Goal: Task Accomplishment & Management: Complete application form

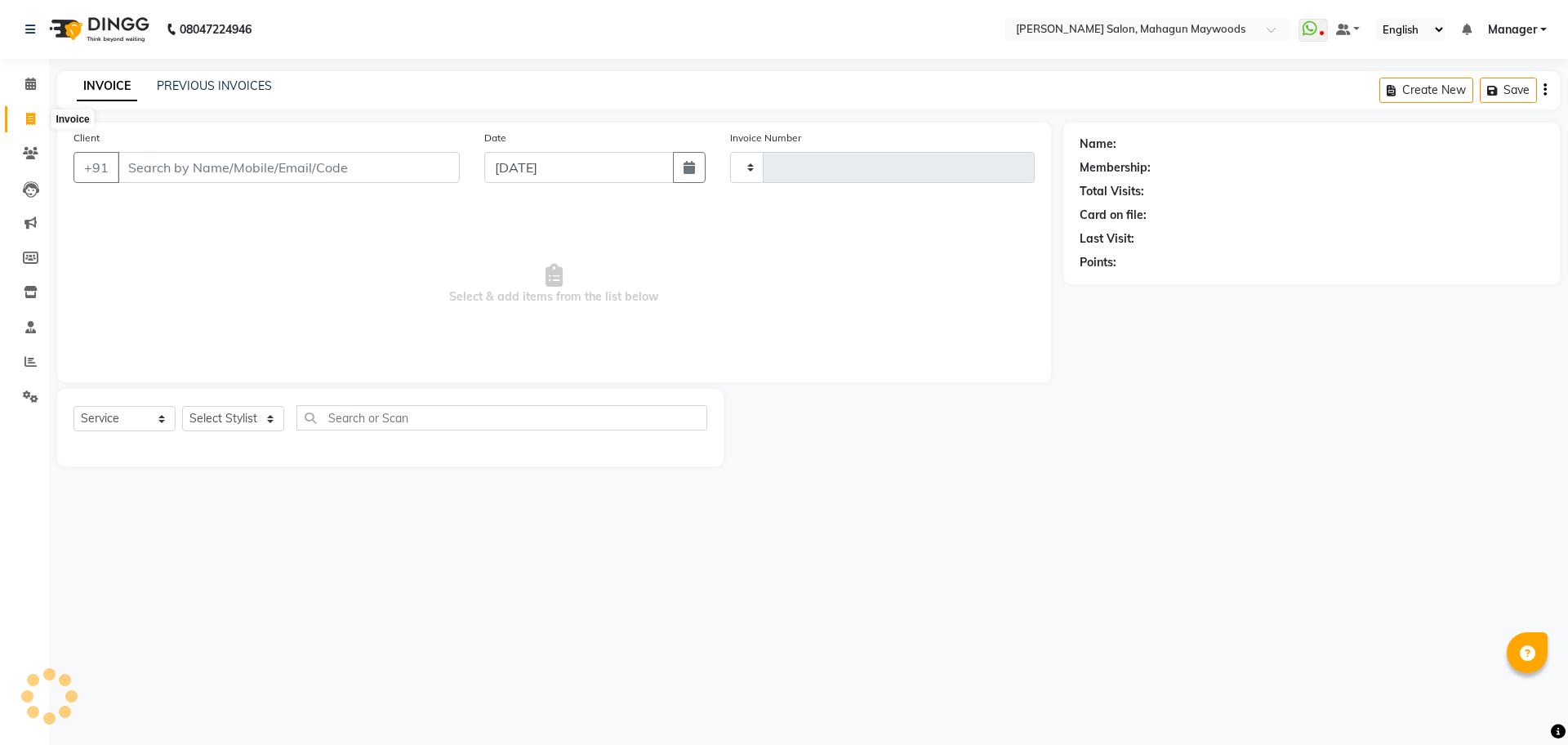
select select "service"
select select "6425"
type input "2707"
click at [157, 176] on input "Client" at bounding box center [289, 167] width 342 height 31
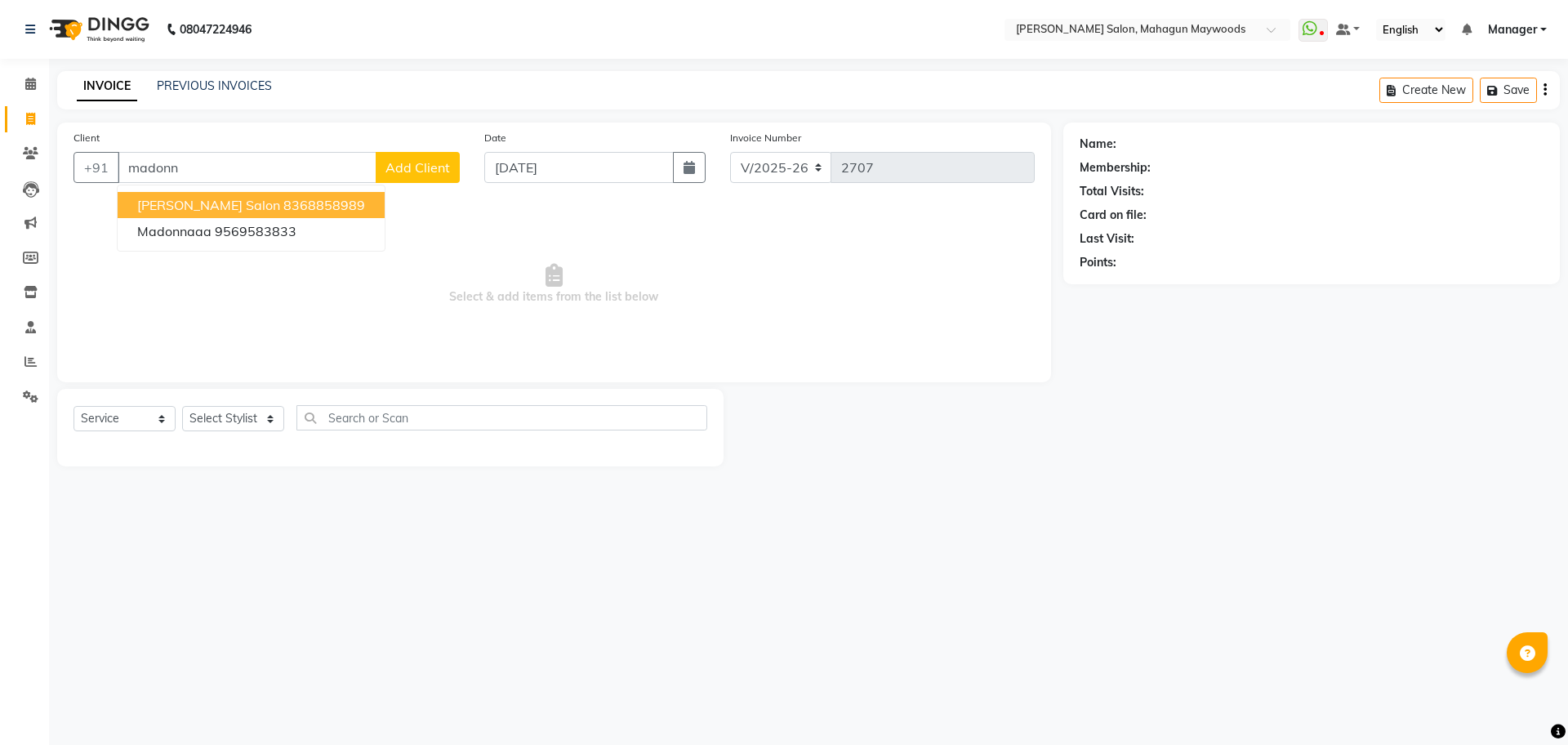
click at [168, 214] on button "[PERSON_NAME] salon 8368858989" at bounding box center [251, 205] width 267 height 26
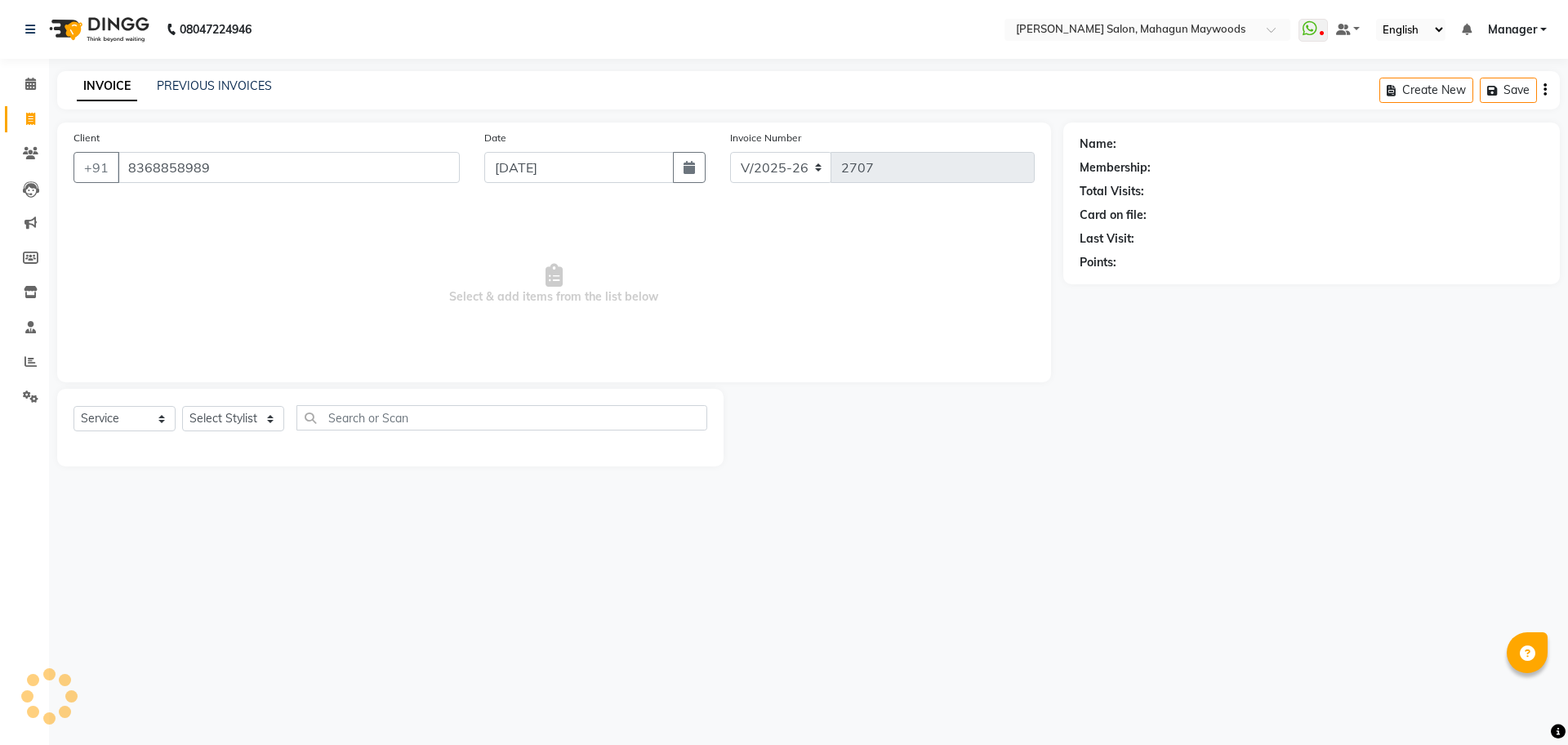
type input "8368858989"
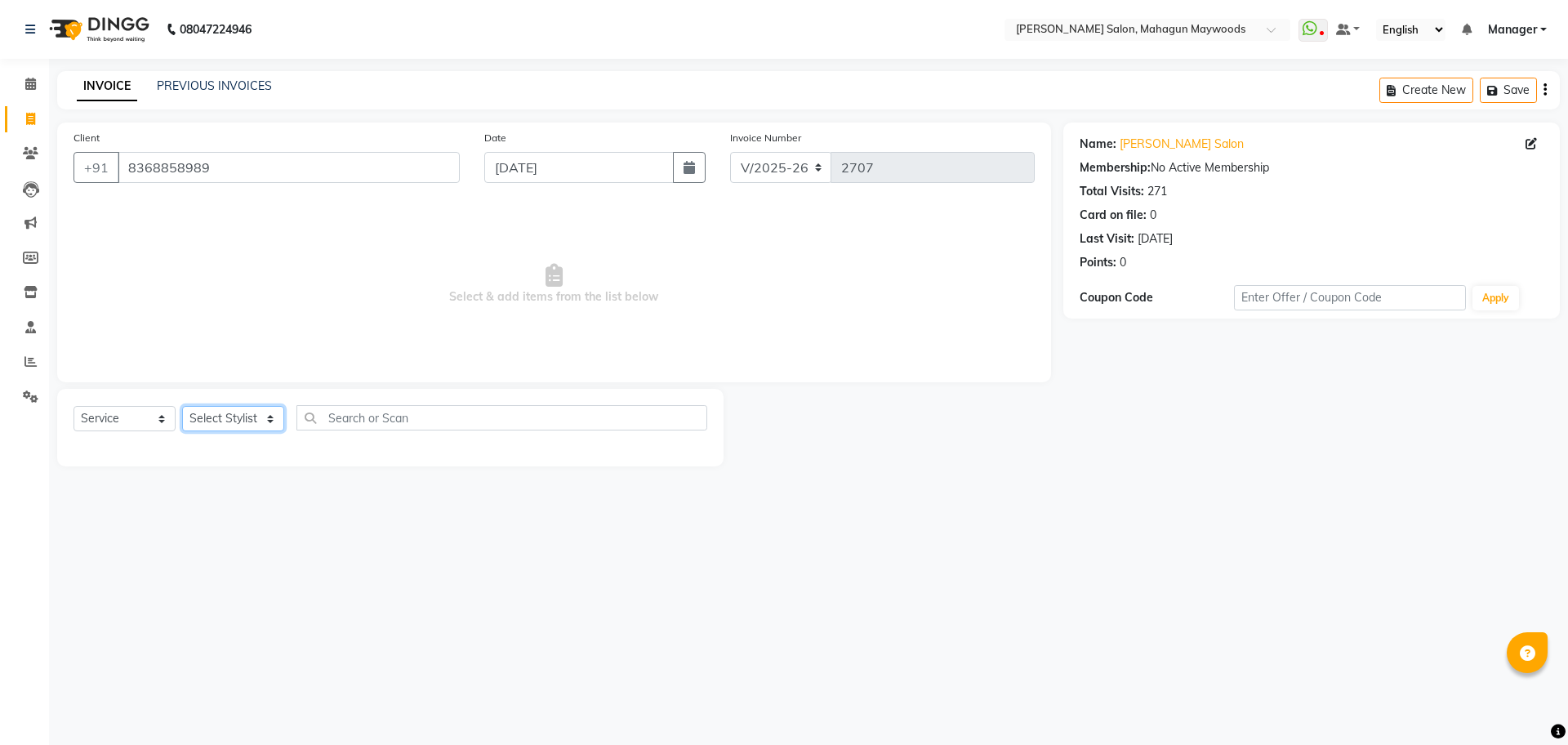
click at [213, 413] on select "Select Stylist Aarti [PERSON_NAME] Manager Pranshant [PERSON_NAME] V Admin" at bounding box center [233, 419] width 102 height 25
select select "48625"
click at [183, 406] on select "Select Stylist Aarti [PERSON_NAME] Manager Pranshant [PERSON_NAME] V Admin" at bounding box center [233, 419] width 102 height 25
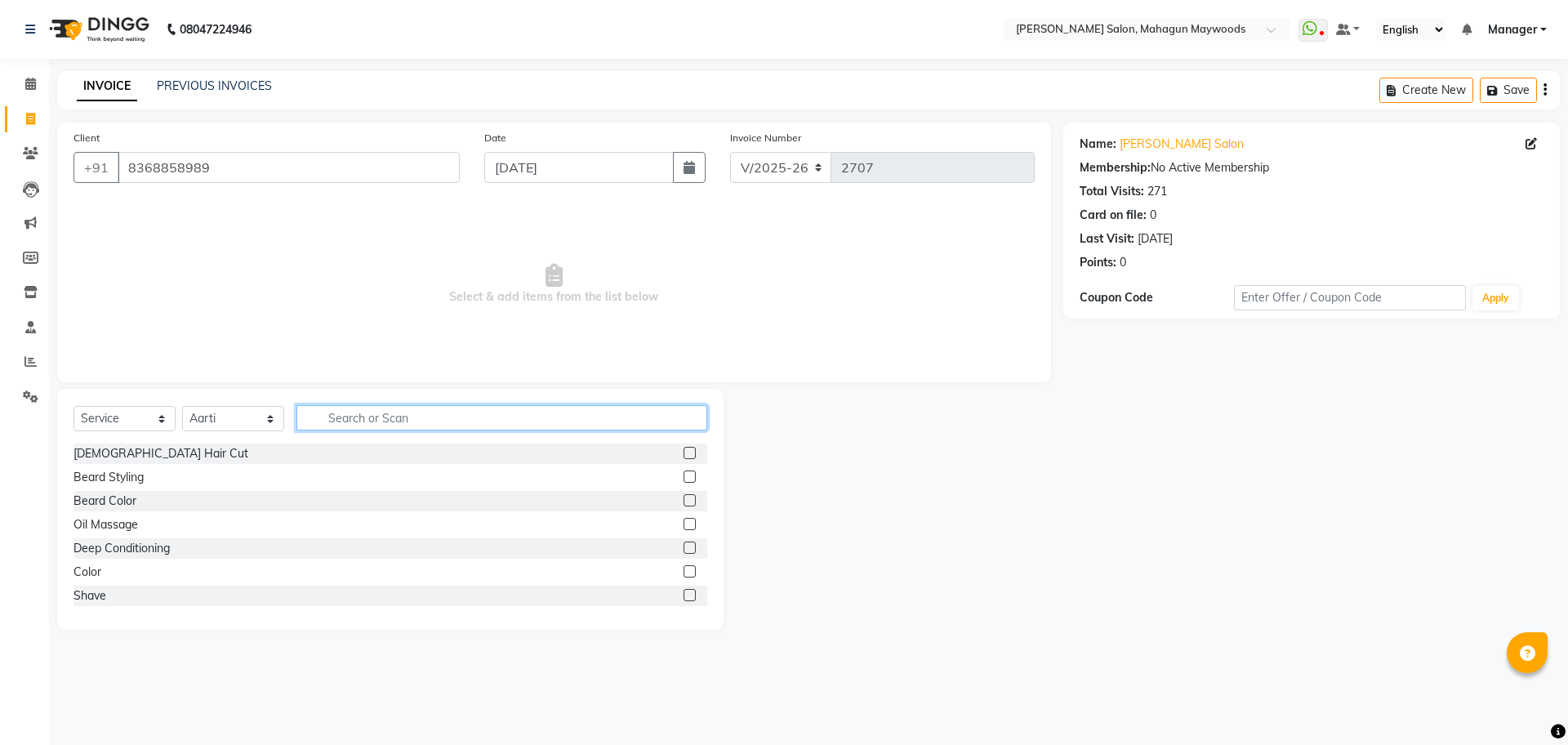
click at [350, 419] on input "text" at bounding box center [502, 418] width 411 height 25
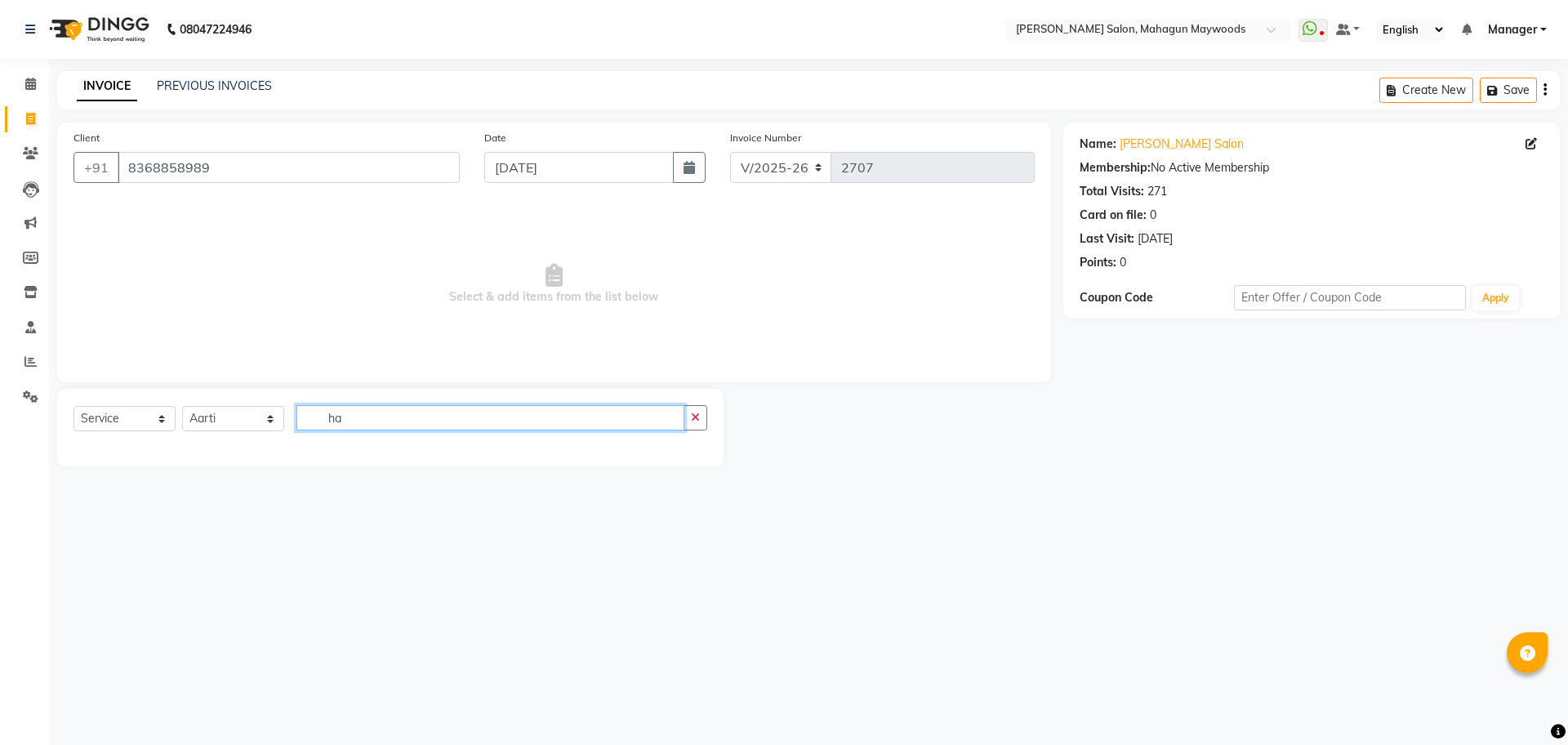
type input "h"
type input "leg"
click at [688, 448] on label at bounding box center [690, 453] width 12 height 12
click at [688, 448] on input "checkbox" at bounding box center [689, 454] width 11 height 11
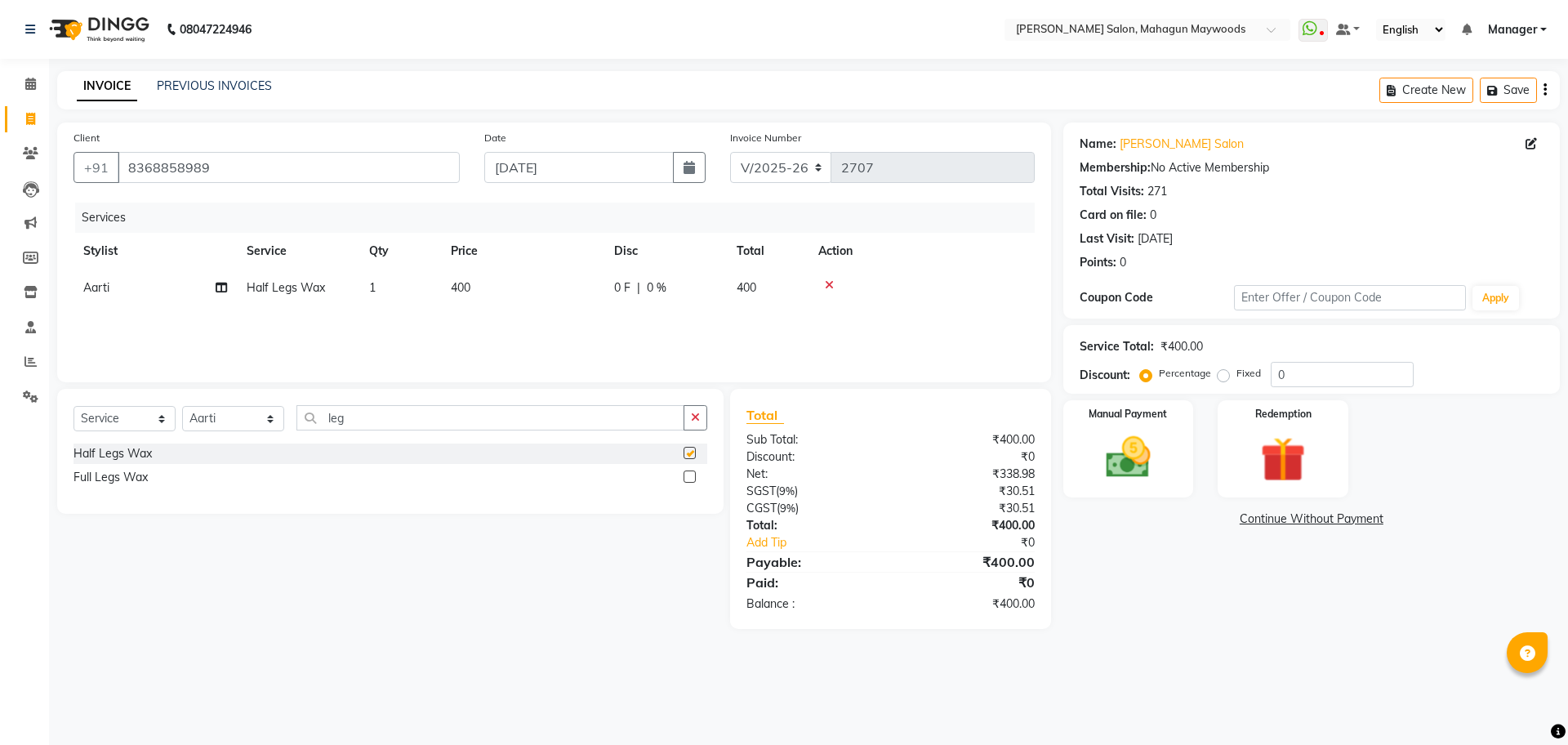
checkbox input "false"
click at [413, 416] on input "leg" at bounding box center [490, 418] width 388 height 25
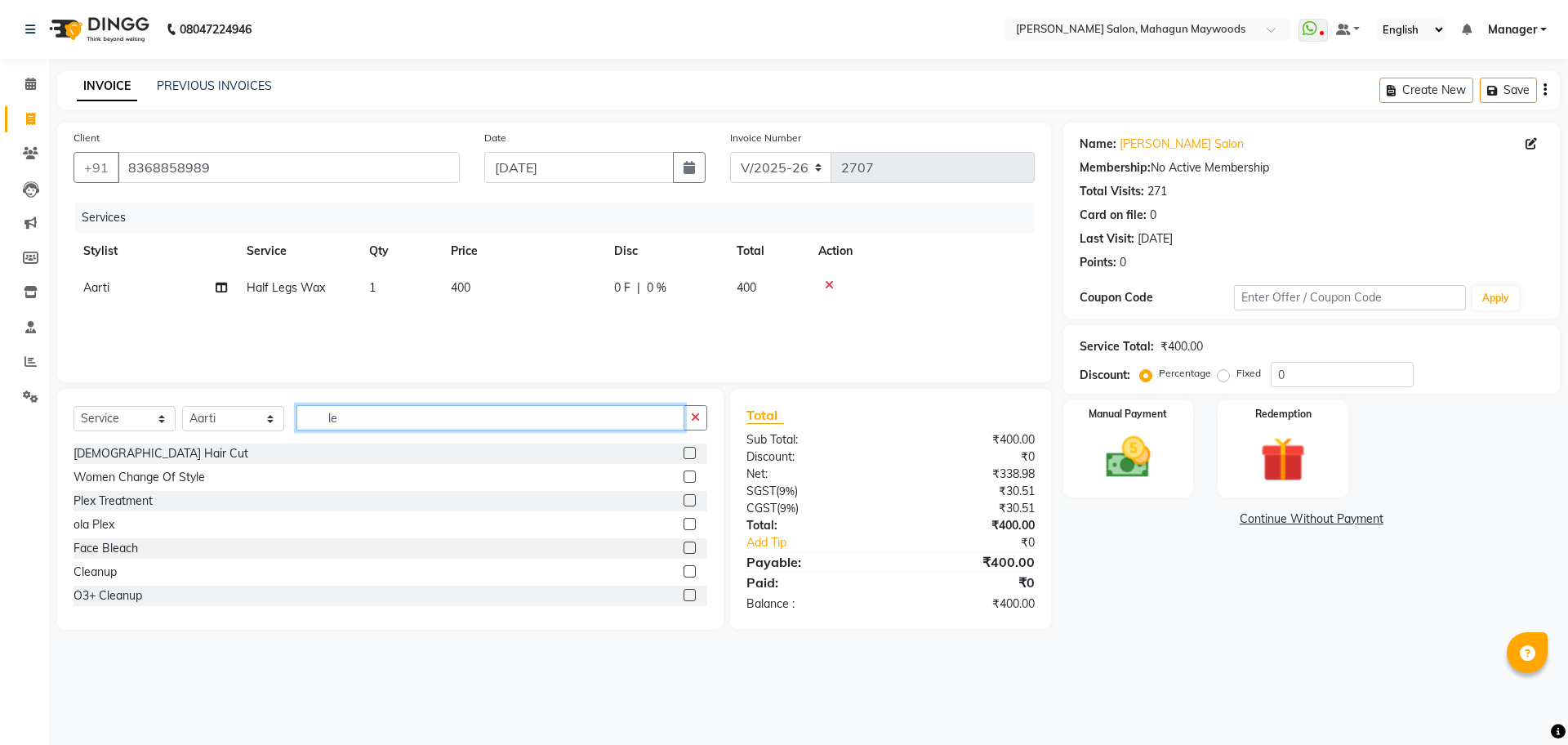
type input "l"
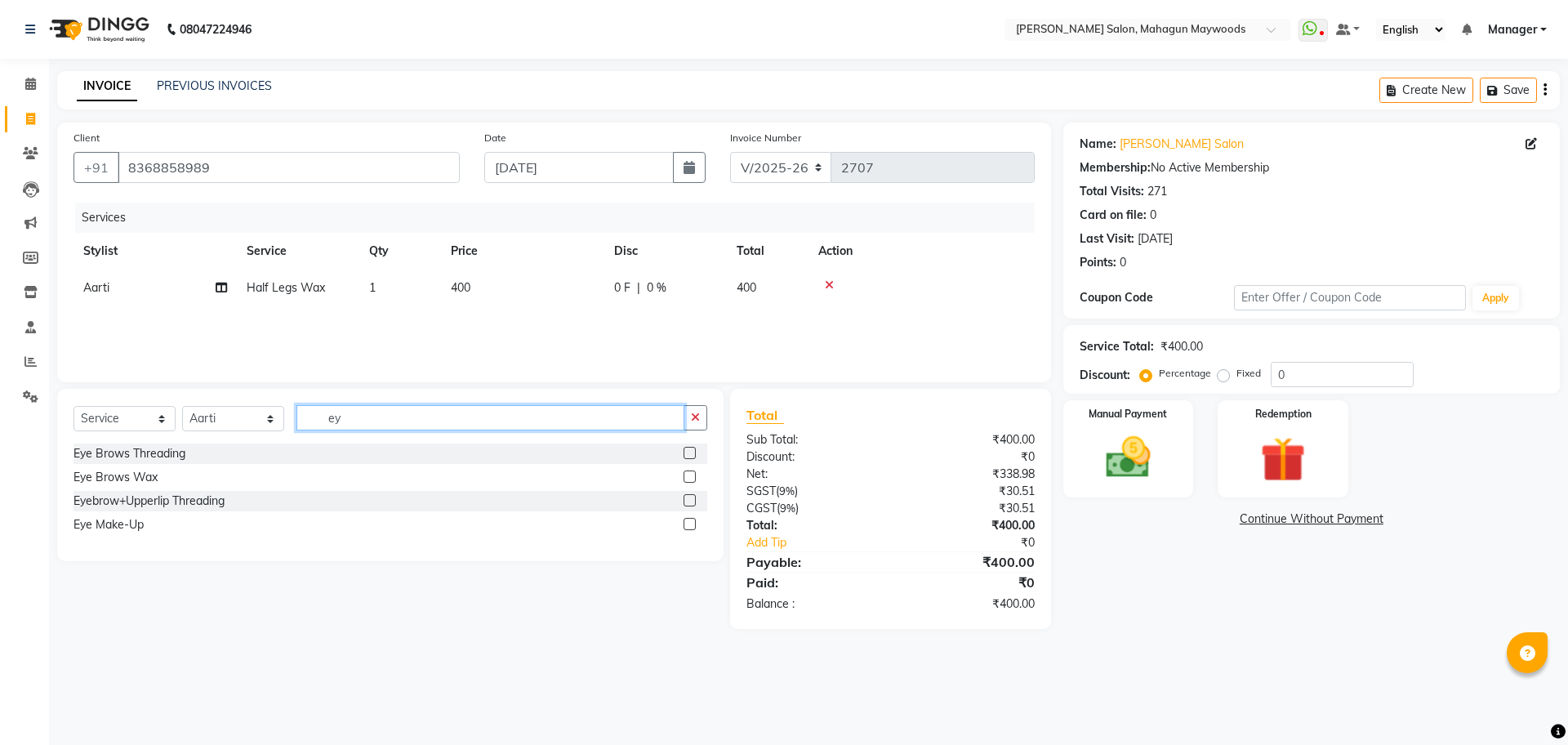
type input "e"
type input "up l"
click at [692, 451] on label at bounding box center [690, 453] width 12 height 12
click at [692, 451] on input "checkbox" at bounding box center [689, 454] width 11 height 11
checkbox input "false"
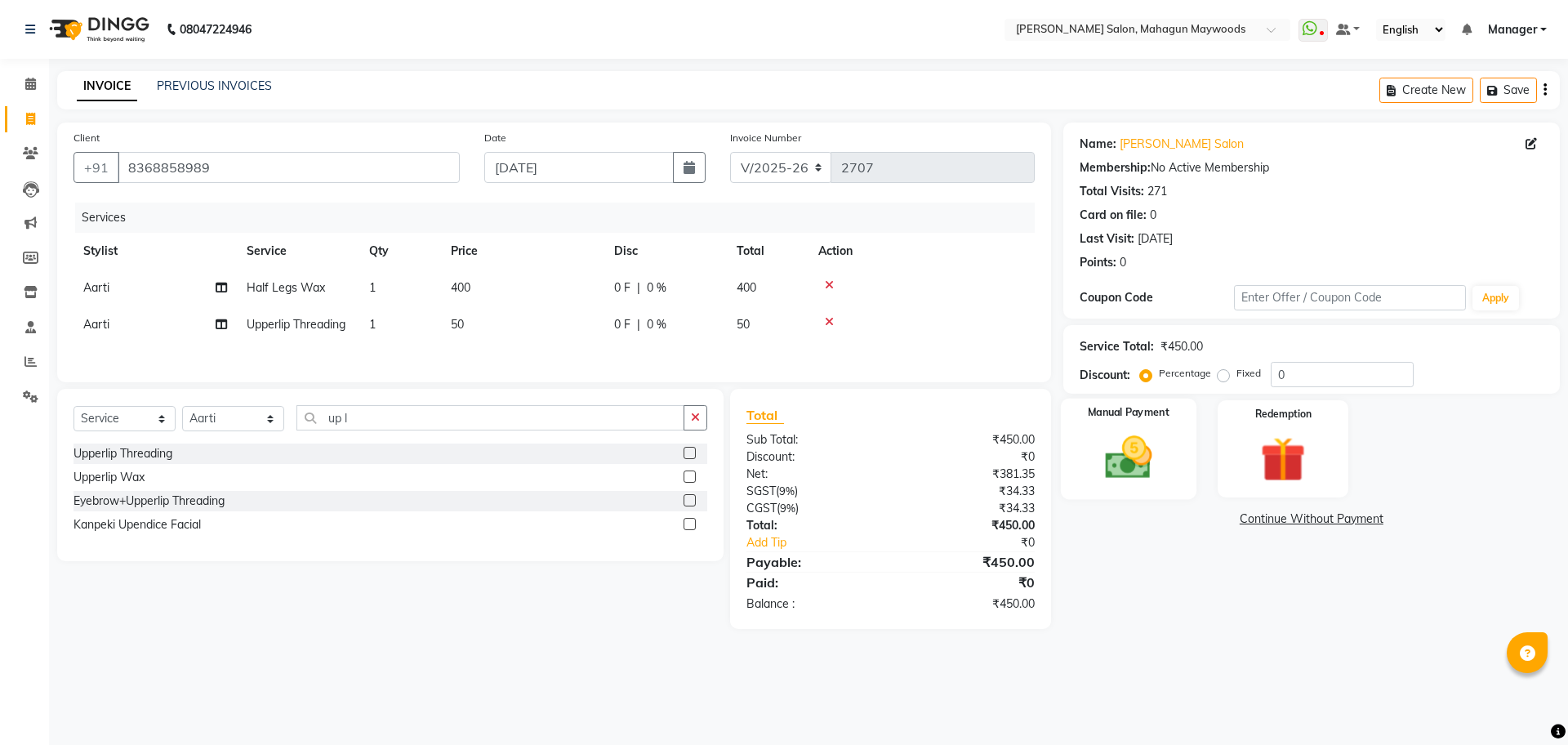
click at [1132, 465] on img at bounding box center [1128, 456] width 76 height 54
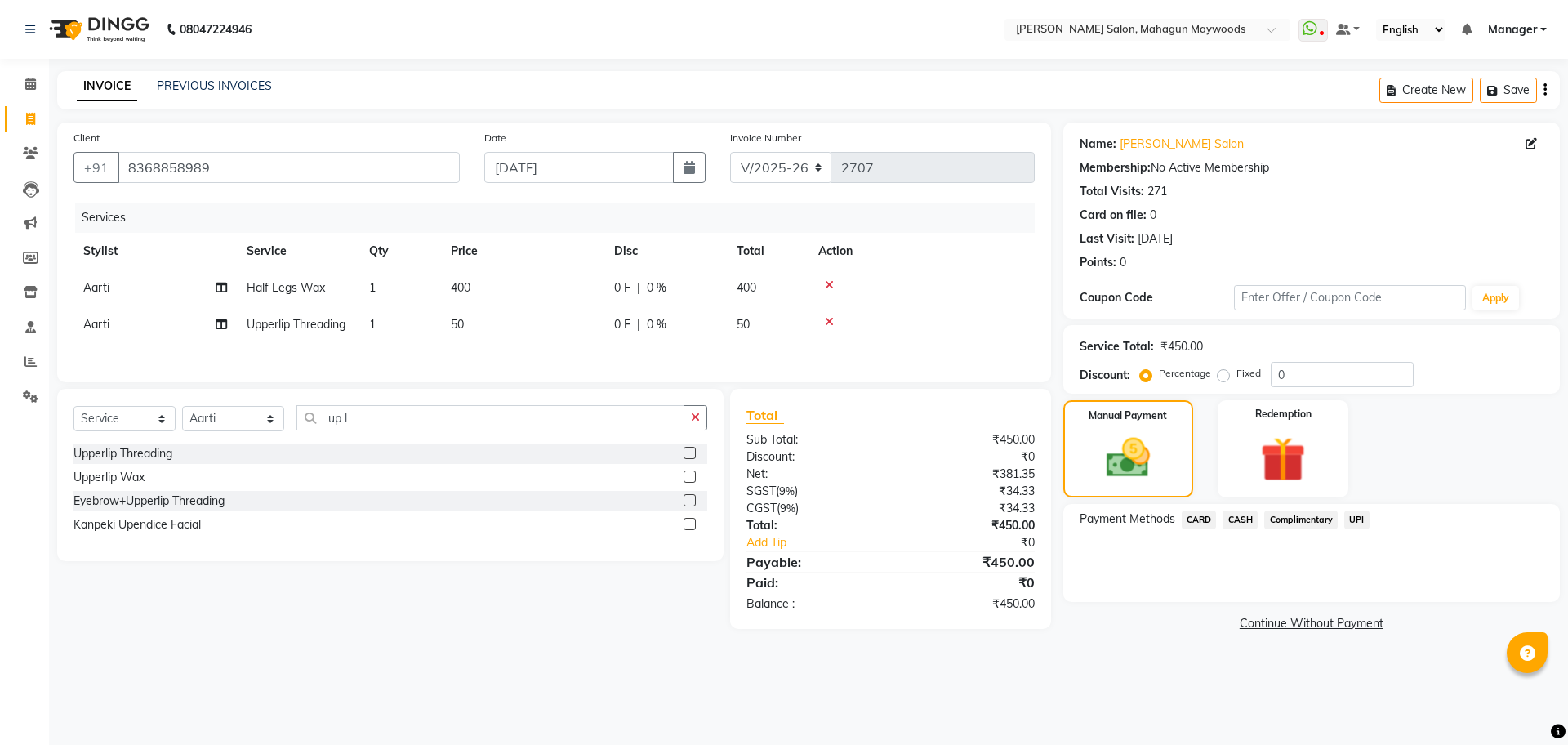
click at [1364, 522] on span "UPI" at bounding box center [1357, 519] width 25 height 18
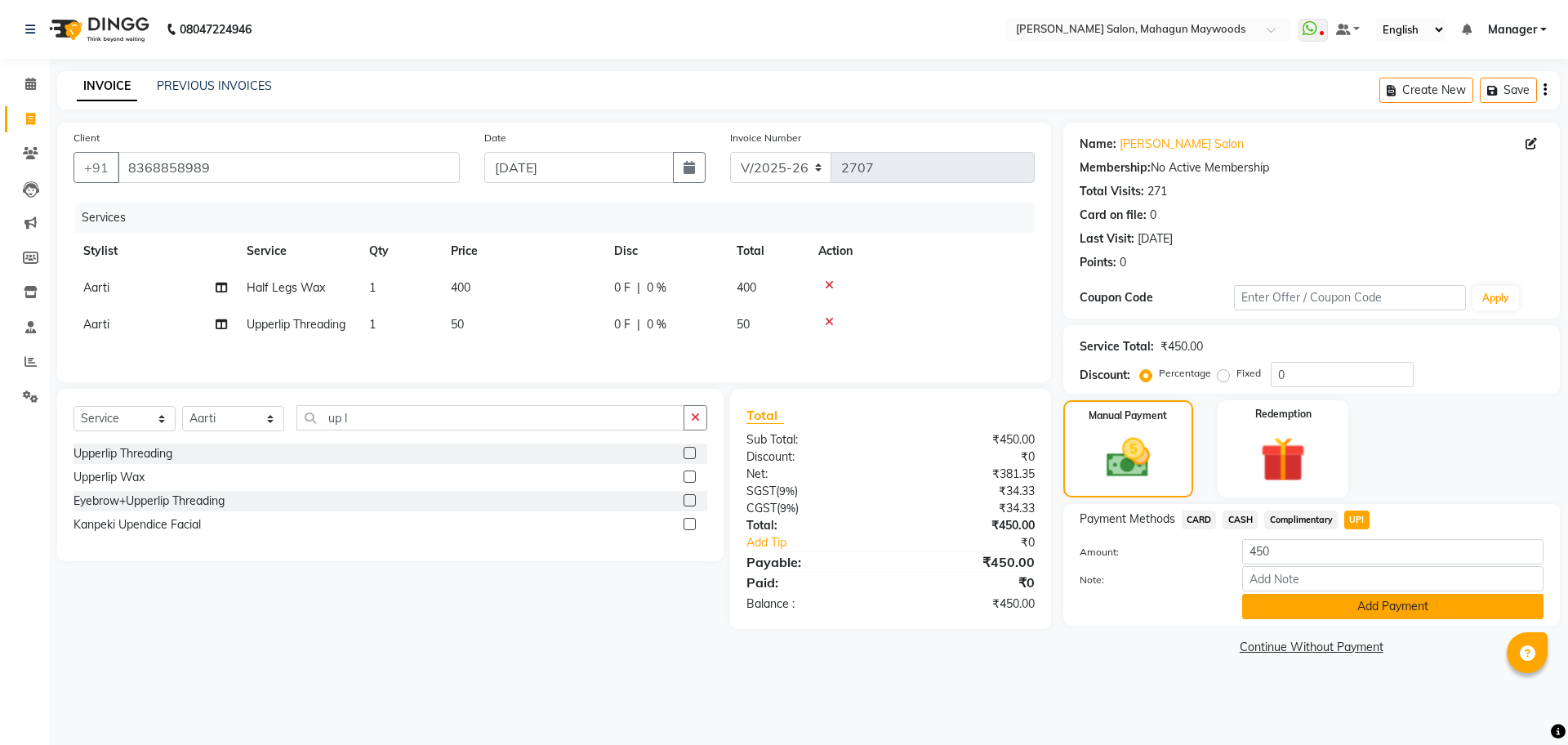
click at [1291, 616] on button "Add Payment" at bounding box center [1393, 606] width 301 height 25
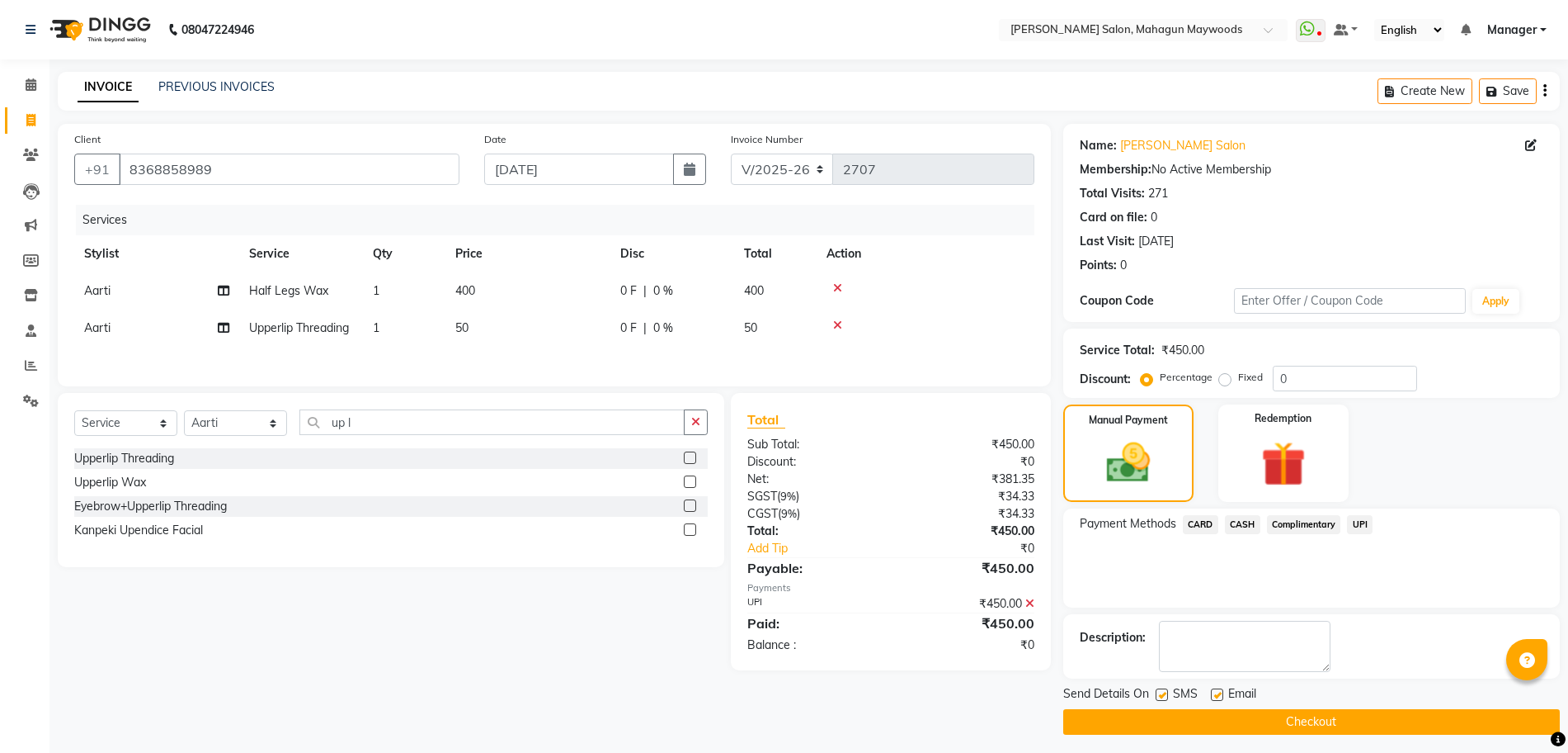
click at [1164, 698] on label at bounding box center [1162, 694] width 12 height 12
click at [1164, 698] on input "checkbox" at bounding box center [1161, 695] width 11 height 11
checkbox input "false"
click at [1216, 696] on label at bounding box center [1217, 694] width 12 height 12
click at [1216, 696] on input "checkbox" at bounding box center [1216, 695] width 11 height 11
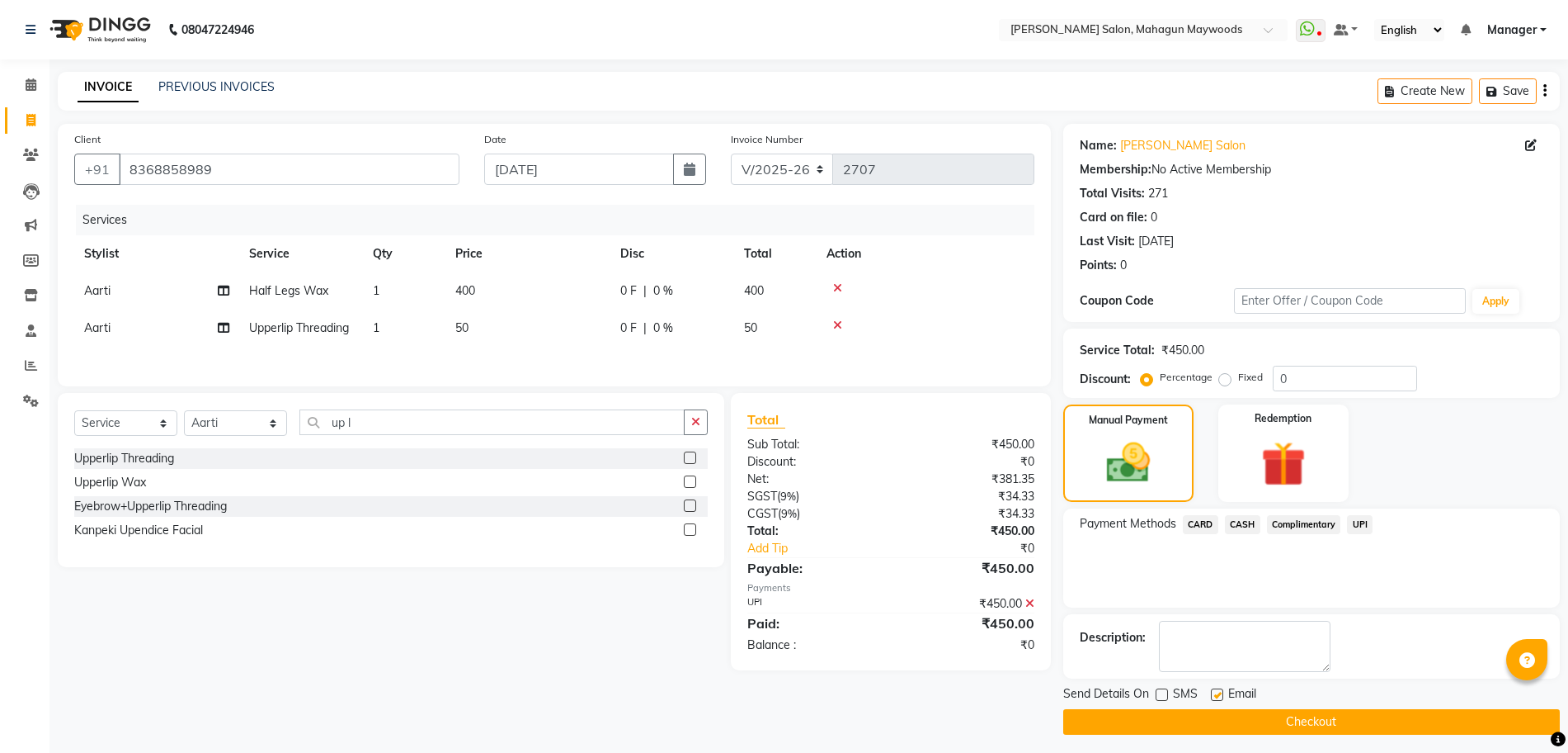
checkbox input "false"
click at [1212, 720] on button "Checkout" at bounding box center [1312, 721] width 496 height 26
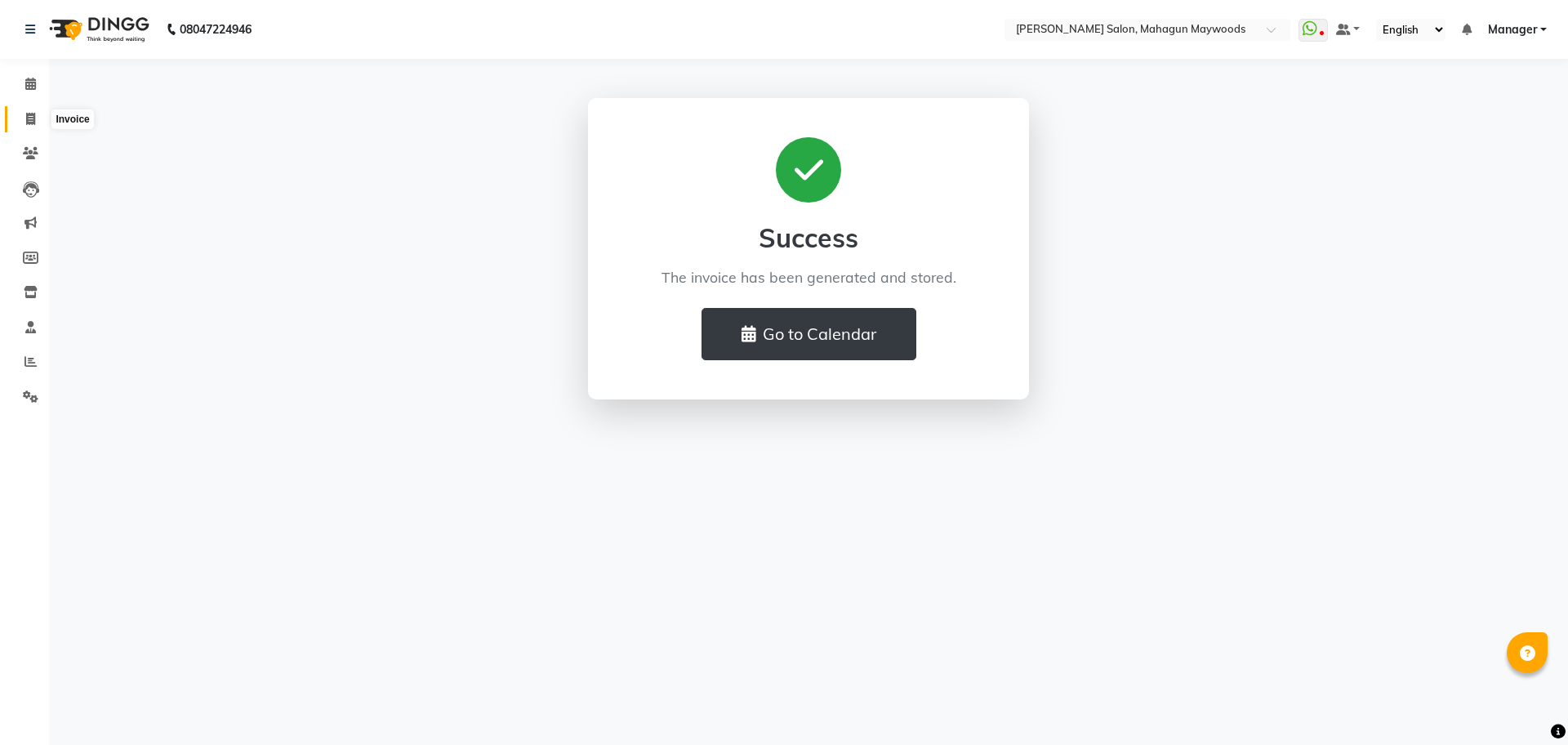
click at [26, 124] on icon at bounding box center [31, 118] width 9 height 12
select select "service"
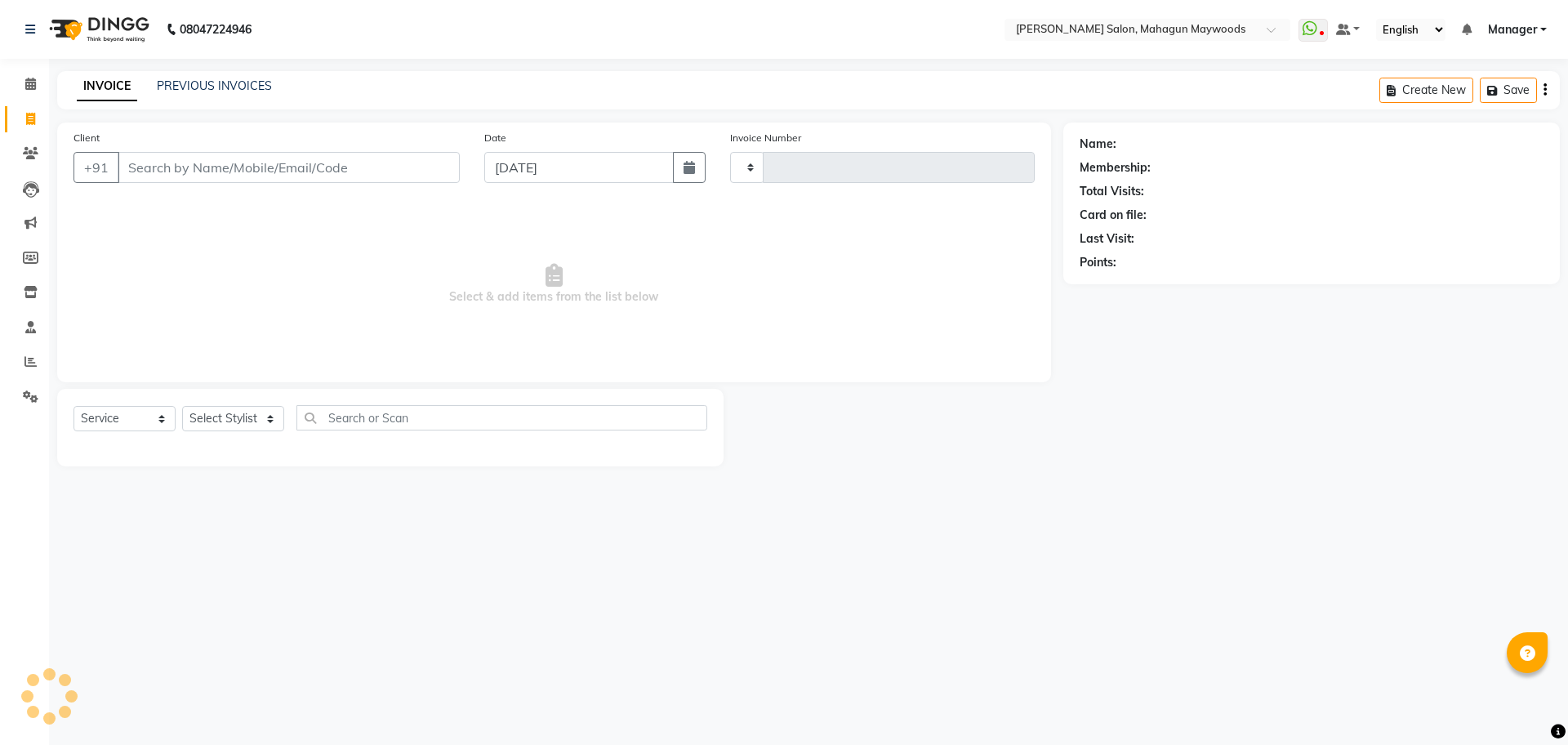
type input "2708"
click at [202, 168] on input "Client" at bounding box center [289, 167] width 342 height 31
select select "6425"
type input "8224053223"
click at [426, 166] on span "Add Client" at bounding box center [418, 167] width 65 height 17
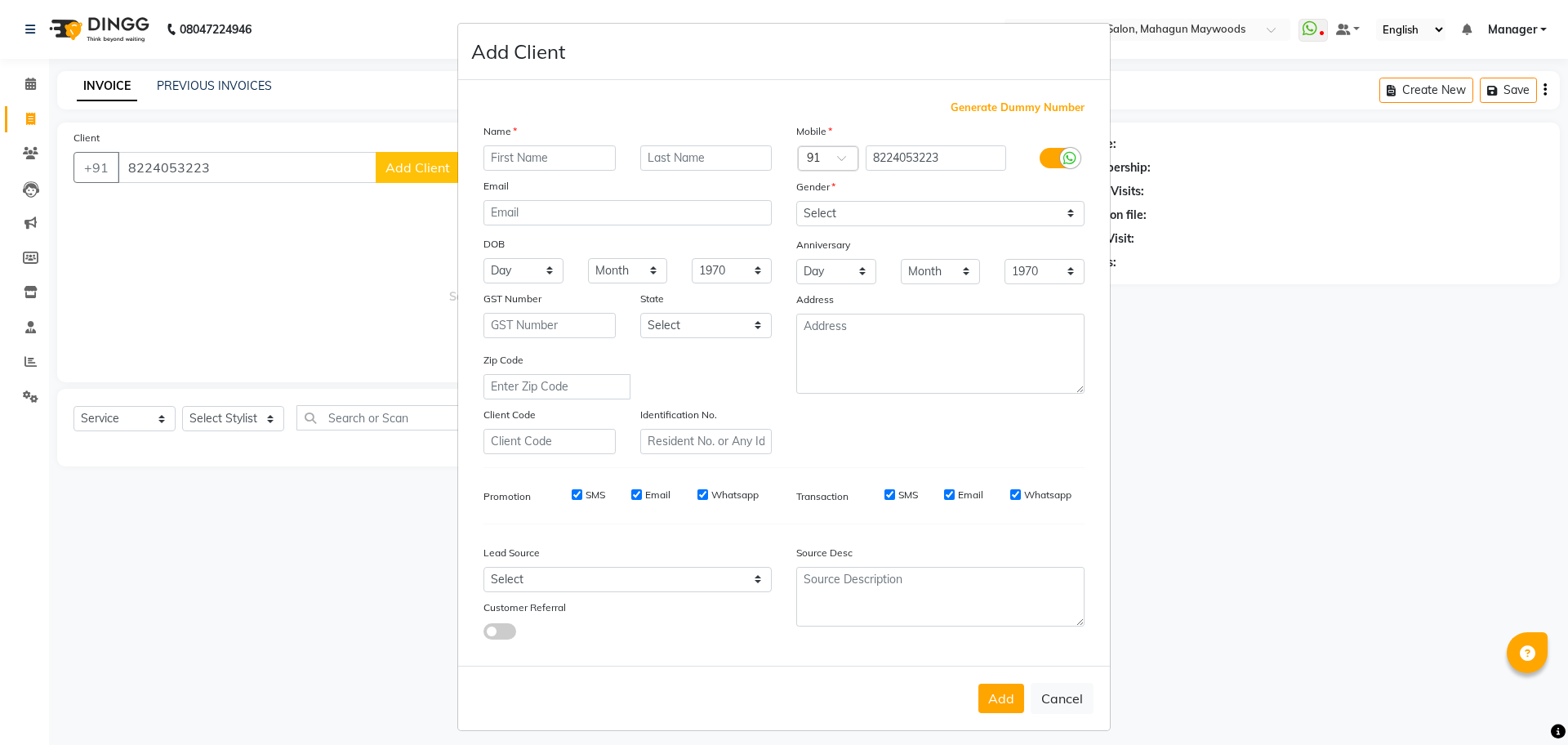
click at [521, 152] on input "text" at bounding box center [549, 158] width 132 height 25
type input "[PERSON_NAME]"
click at [869, 210] on select "Select [DEMOGRAPHIC_DATA] [DEMOGRAPHIC_DATA] Other Prefer Not To Say" at bounding box center [940, 213] width 289 height 25
select select "[DEMOGRAPHIC_DATA]"
click at [796, 201] on select "Select [DEMOGRAPHIC_DATA] [DEMOGRAPHIC_DATA] Other Prefer Not To Say" at bounding box center [940, 213] width 289 height 25
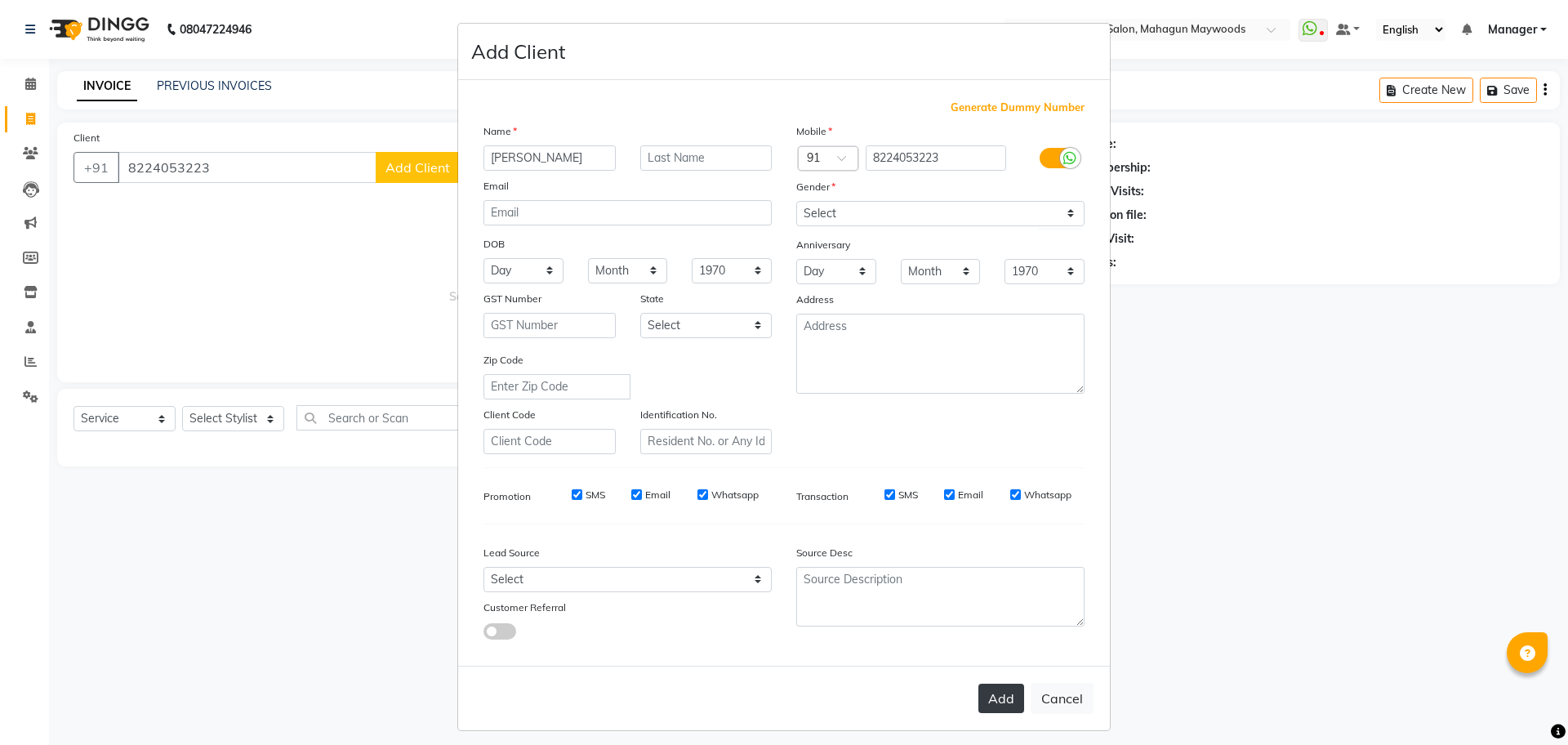
click at [994, 706] on button "Add" at bounding box center [1001, 698] width 46 height 30
select select
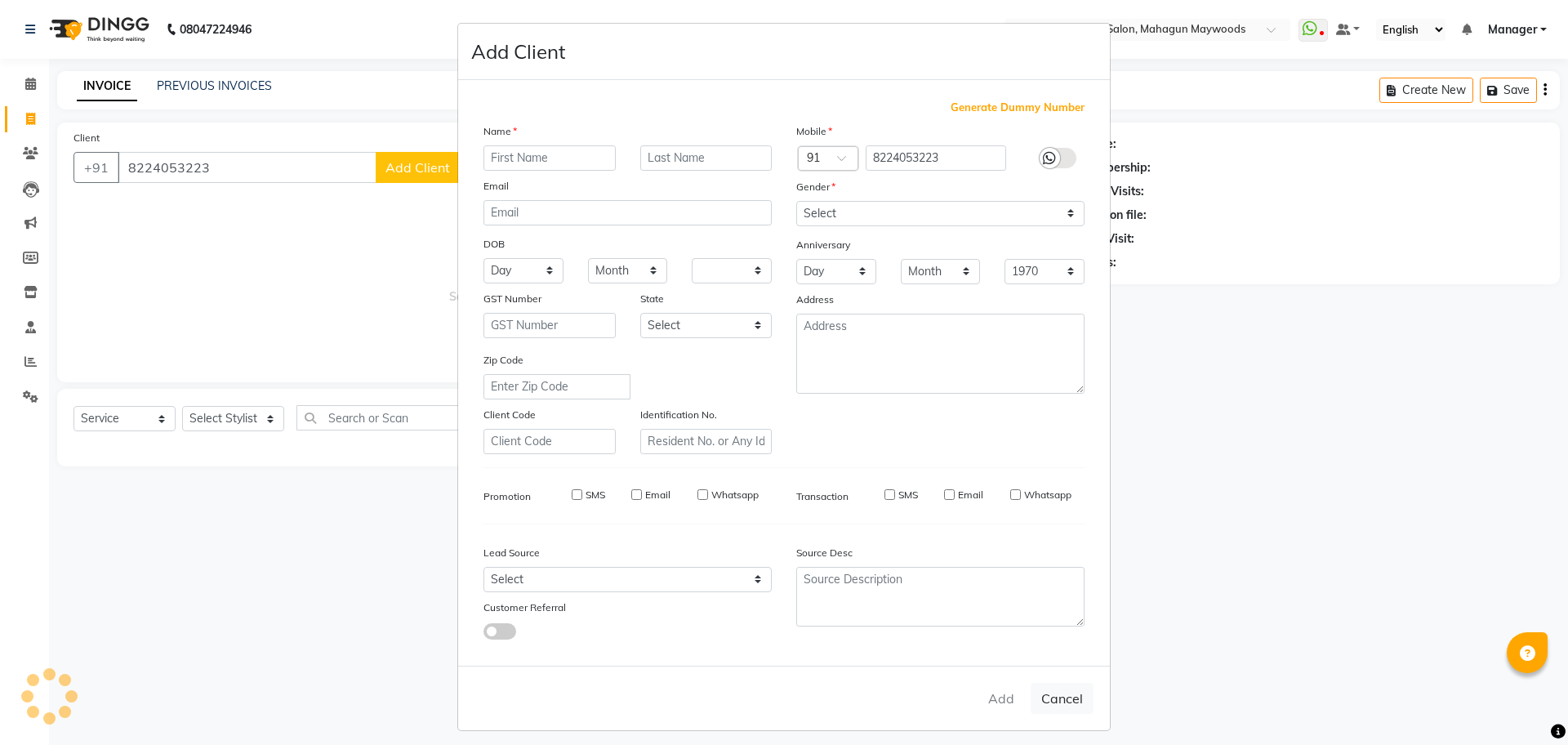
select select
checkbox input "false"
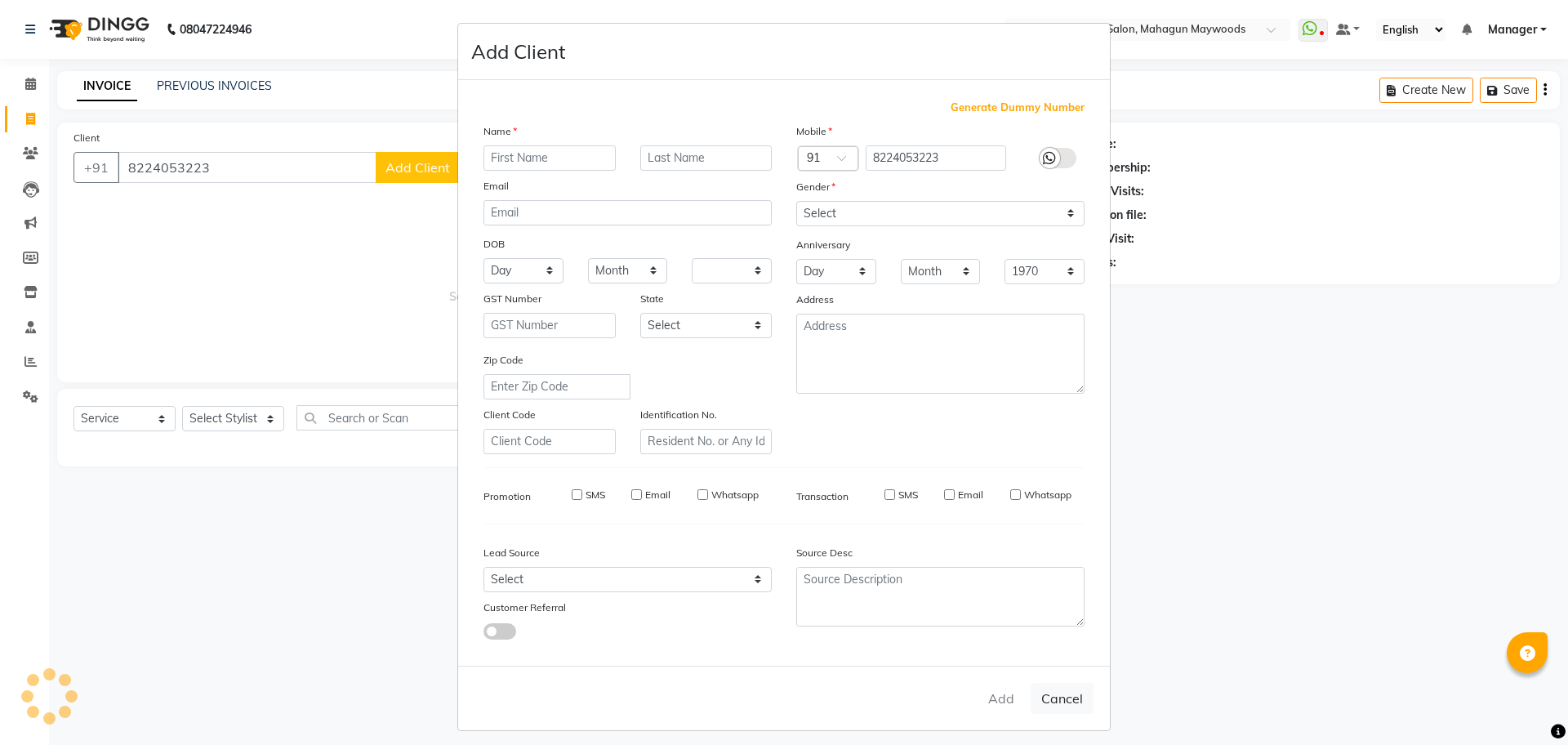
checkbox input "false"
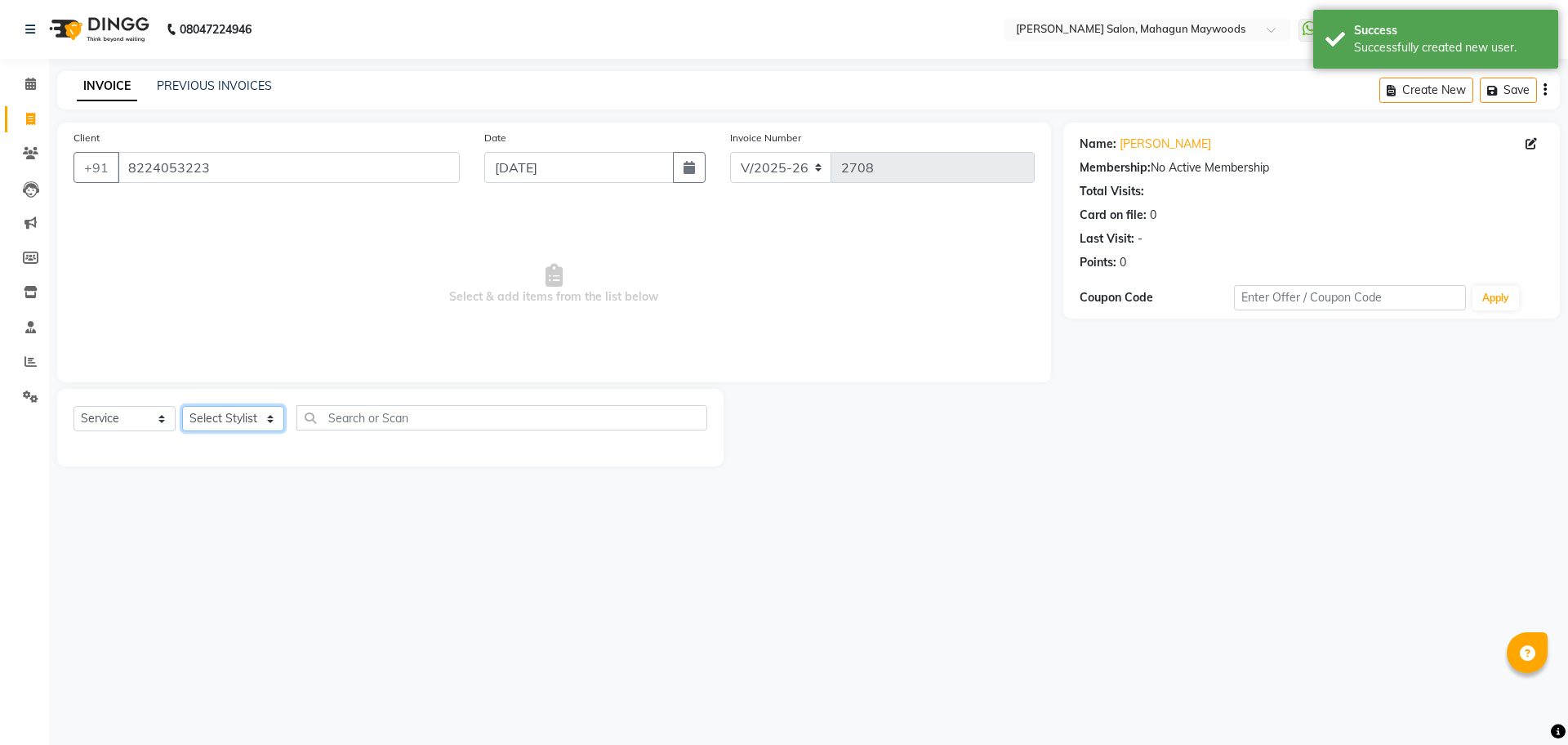
click at [215, 424] on select "Select Stylist Aarti [PERSON_NAME] Manager Pranshant [PERSON_NAME] V Admin" at bounding box center [233, 419] width 102 height 25
select select "83791"
click at [183, 406] on select "Select Stylist Aarti [PERSON_NAME] Manager Pranshant [PERSON_NAME] V Admin" at bounding box center [233, 419] width 102 height 25
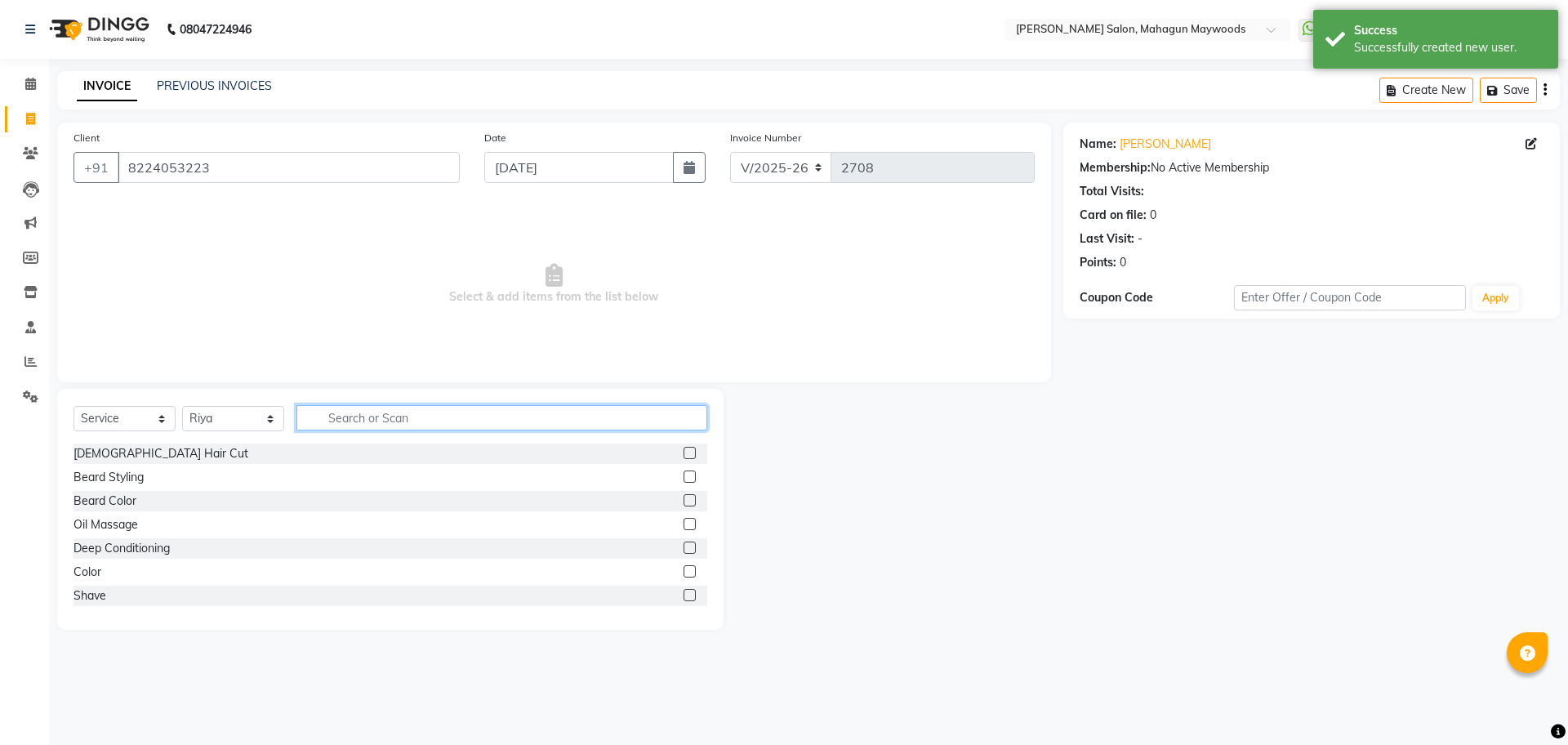
click at [347, 407] on input "text" at bounding box center [502, 418] width 411 height 25
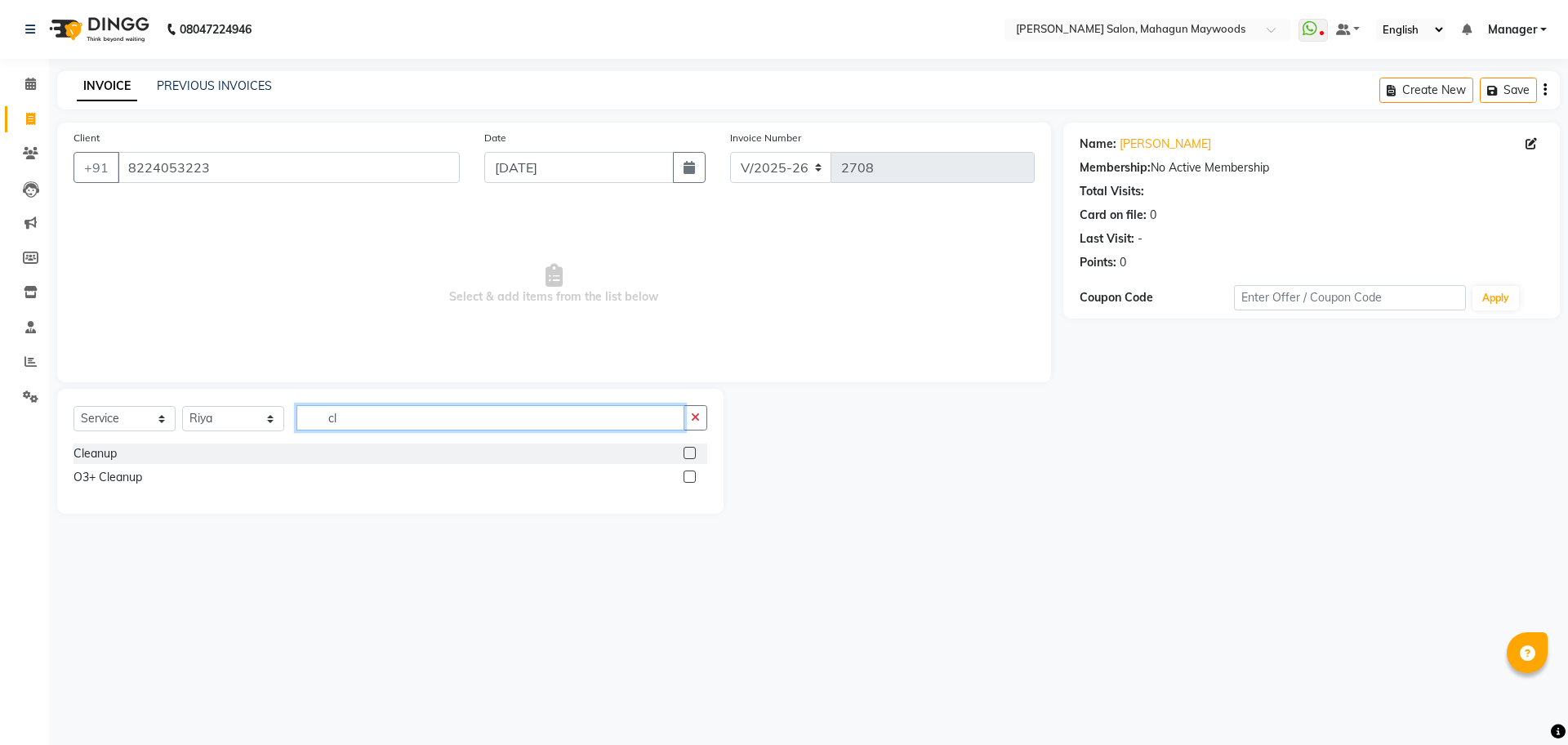
type input "cl"
click at [689, 454] on label at bounding box center [690, 453] width 12 height 12
click at [689, 454] on input "checkbox" at bounding box center [689, 454] width 11 height 11
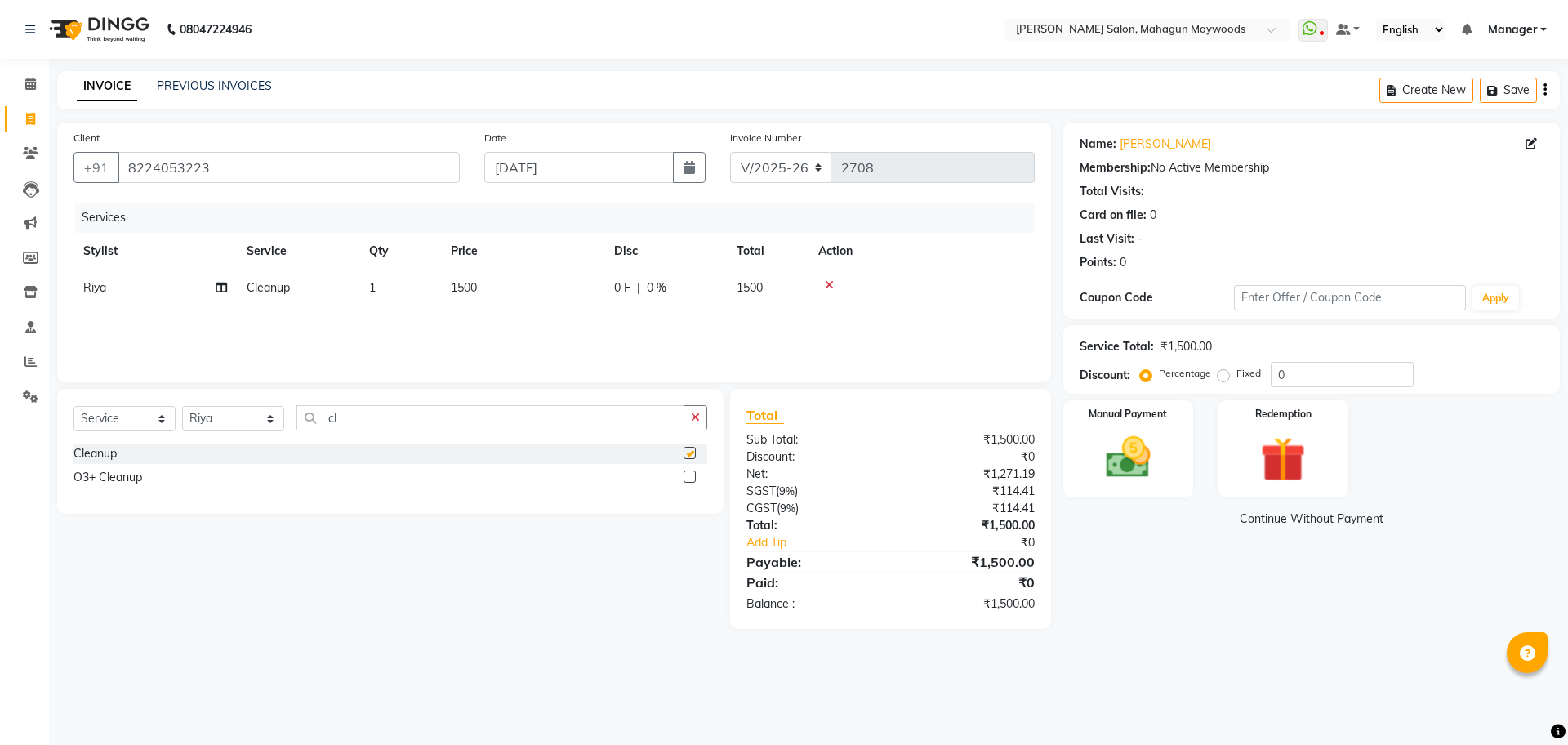
checkbox input "false"
click at [462, 288] on span "1500" at bounding box center [464, 287] width 26 height 15
select select "83791"
click at [545, 290] on input "1500" at bounding box center [599, 291] width 144 height 25
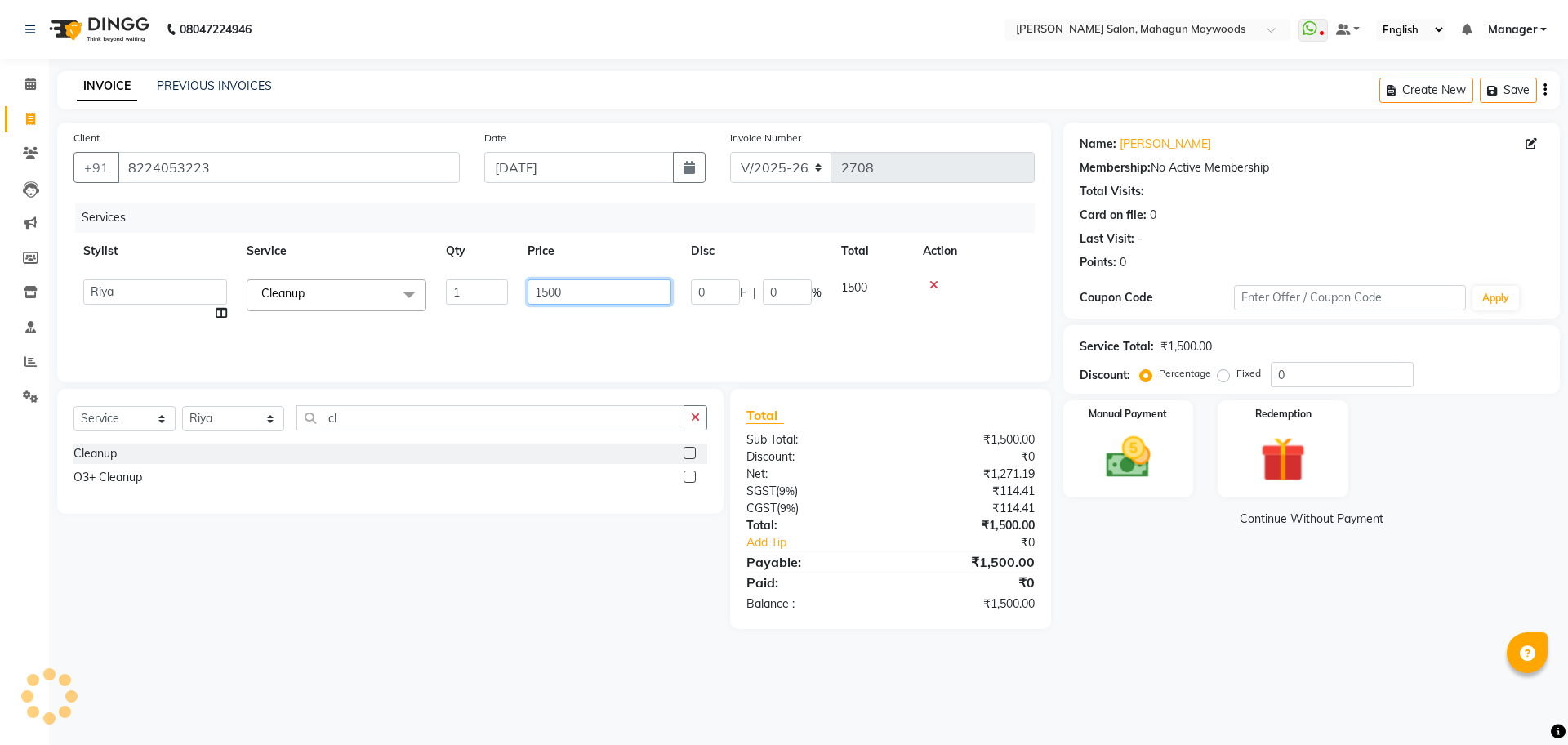
click at [545, 290] on input "1500" at bounding box center [599, 291] width 144 height 25
type input "2500"
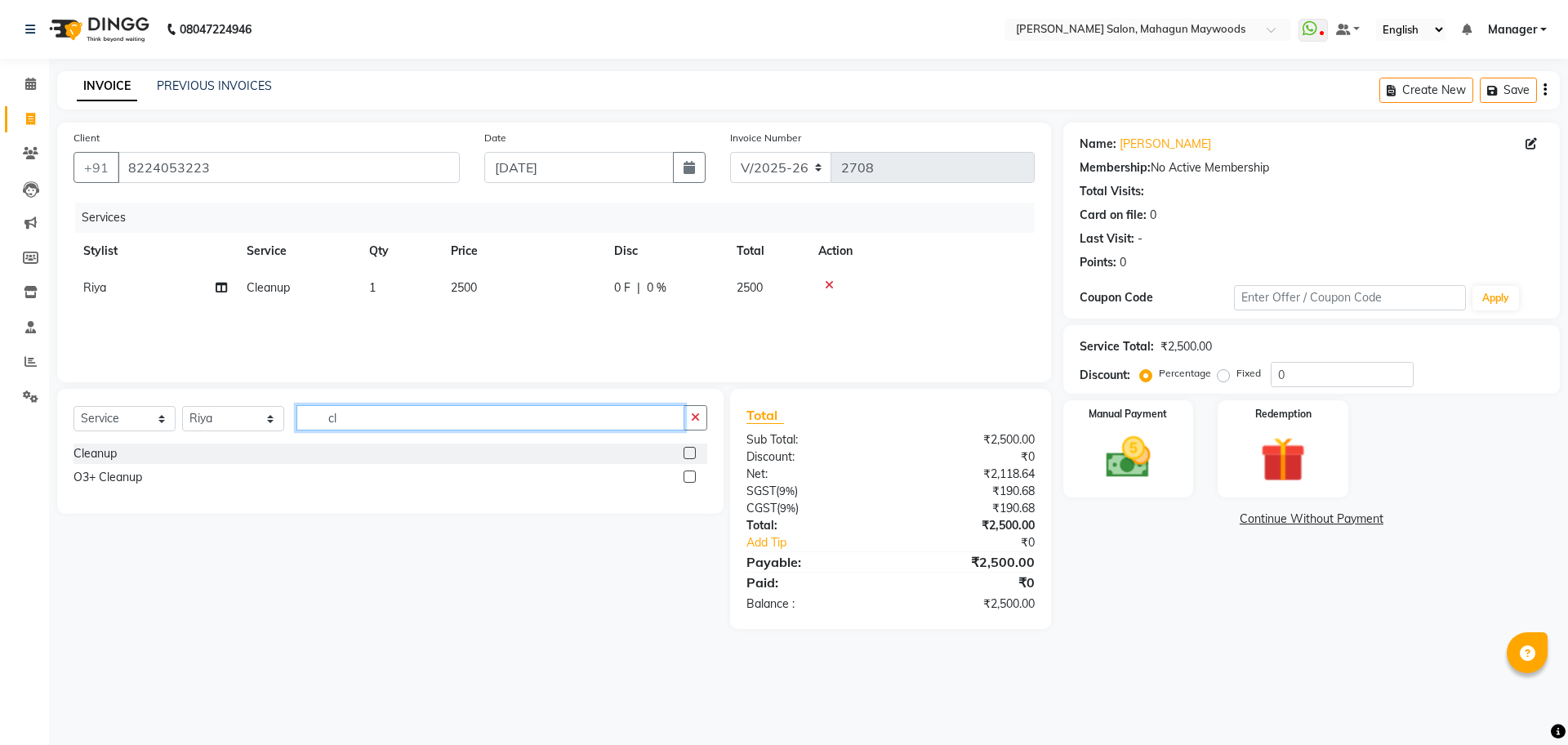
click at [374, 419] on input "cl" at bounding box center [490, 418] width 388 height 25
type input "c"
type input "eye"
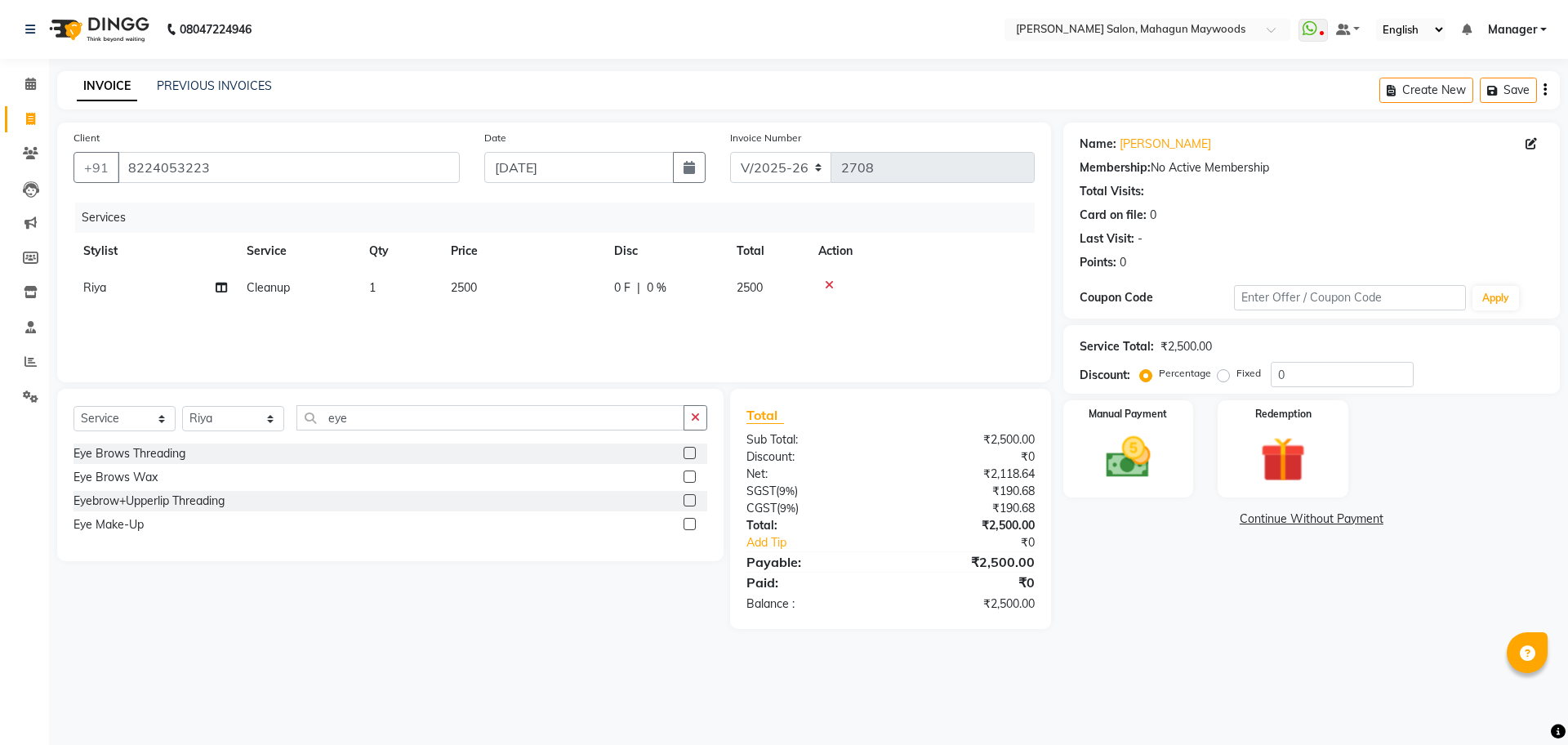
click at [687, 503] on label at bounding box center [690, 500] width 12 height 12
click at [687, 503] on input "checkbox" at bounding box center [689, 501] width 11 height 11
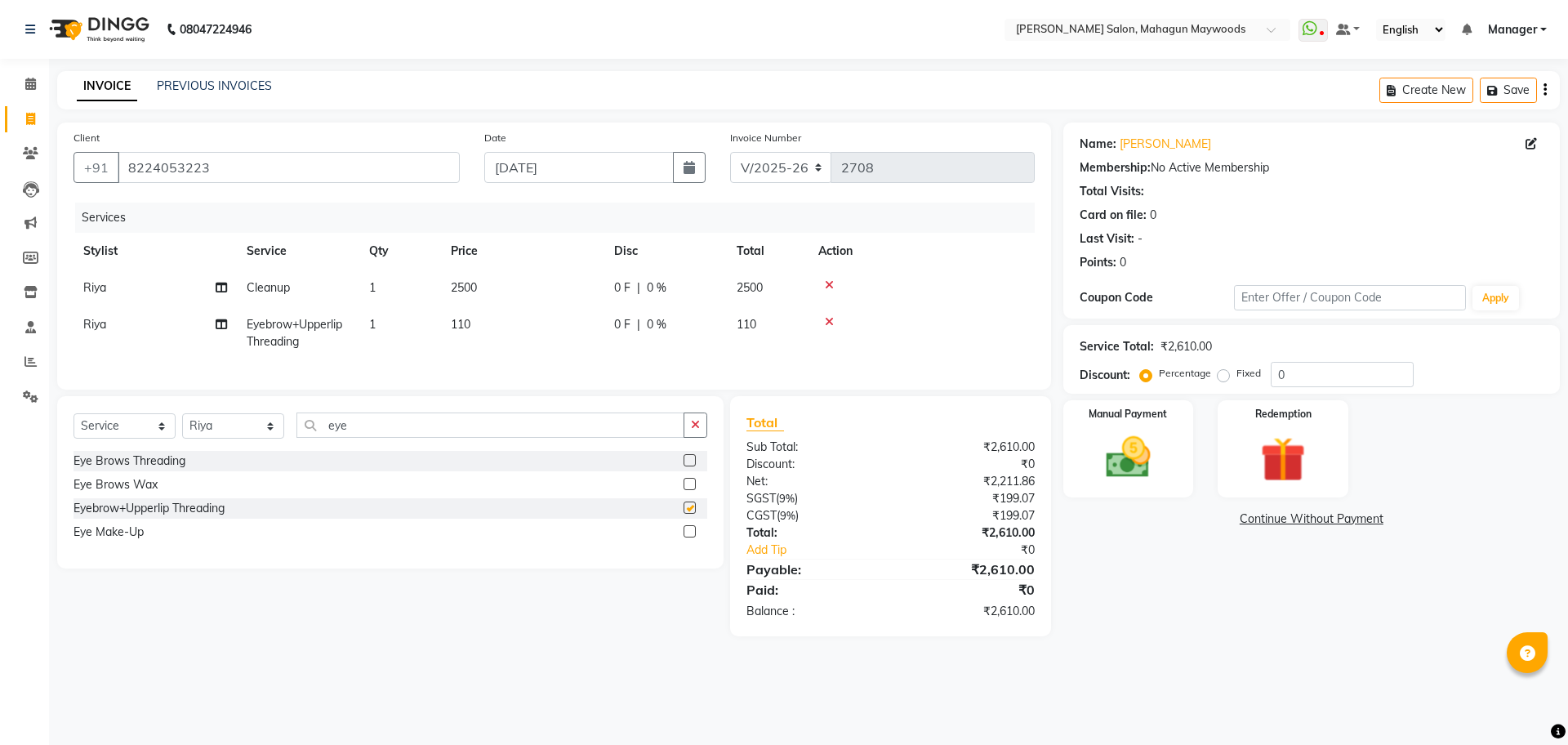
checkbox input "false"
click at [480, 333] on td "110" at bounding box center [523, 333] width 163 height 54
select select "83791"
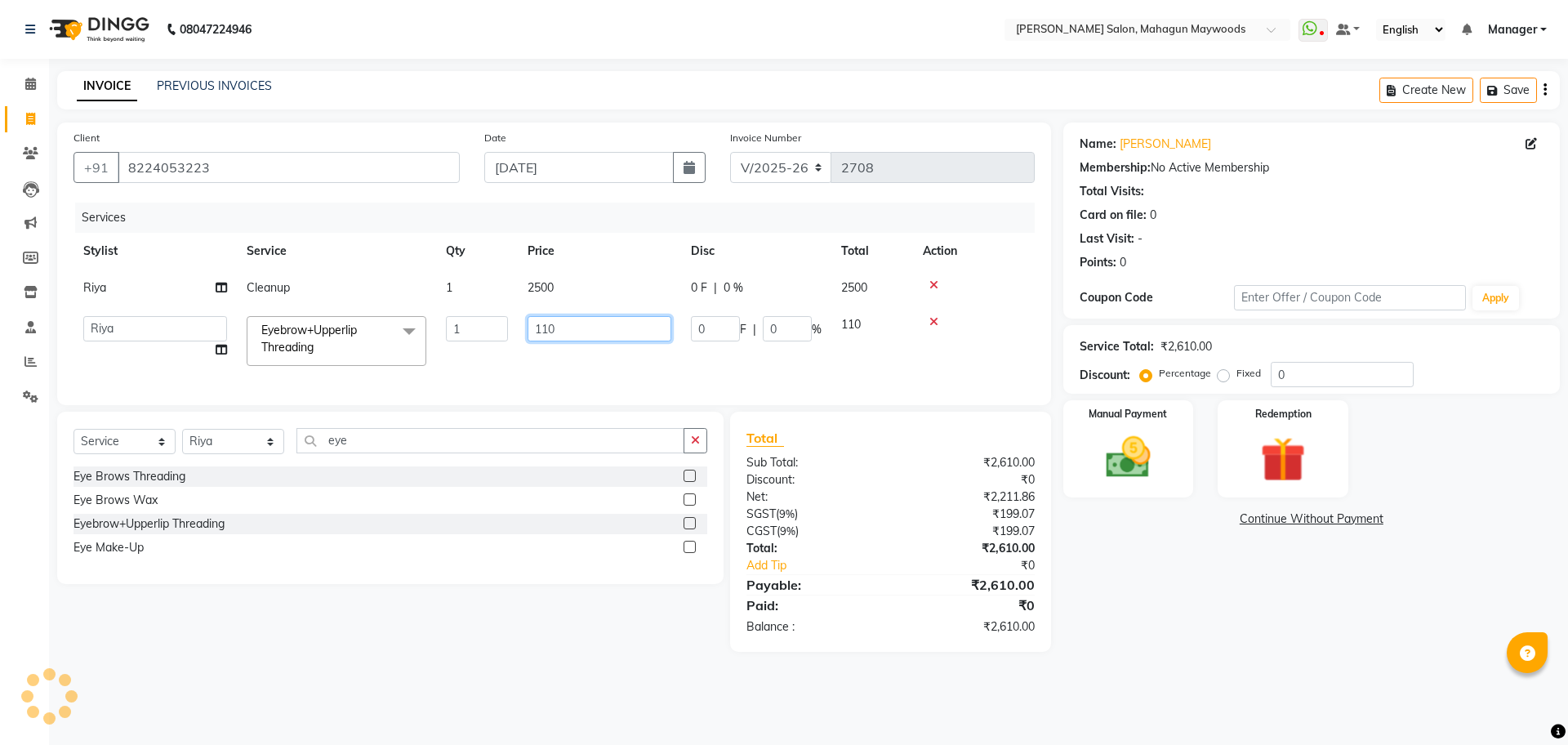
click at [581, 326] on input "110" at bounding box center [599, 328] width 144 height 25
type input "160"
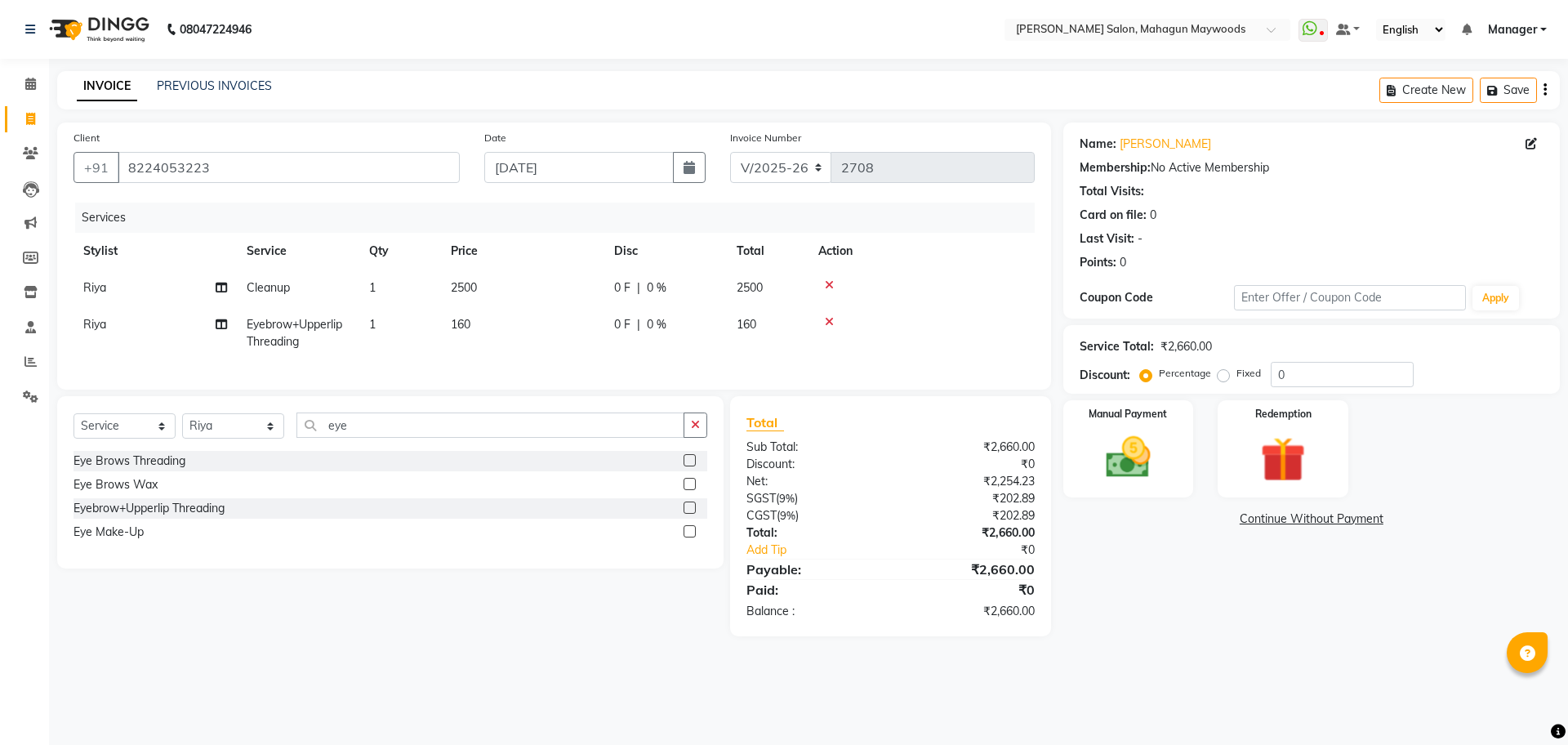
click at [1208, 741] on div "08047224946 Select Location × [PERSON_NAME] Salon, Mahagun Maywoods WhatsApp St…" at bounding box center [784, 372] width 1568 height 745
click at [1128, 428] on div "Manual Payment" at bounding box center [1128, 448] width 135 height 100
click at [1349, 518] on span "UPI" at bounding box center [1357, 519] width 25 height 18
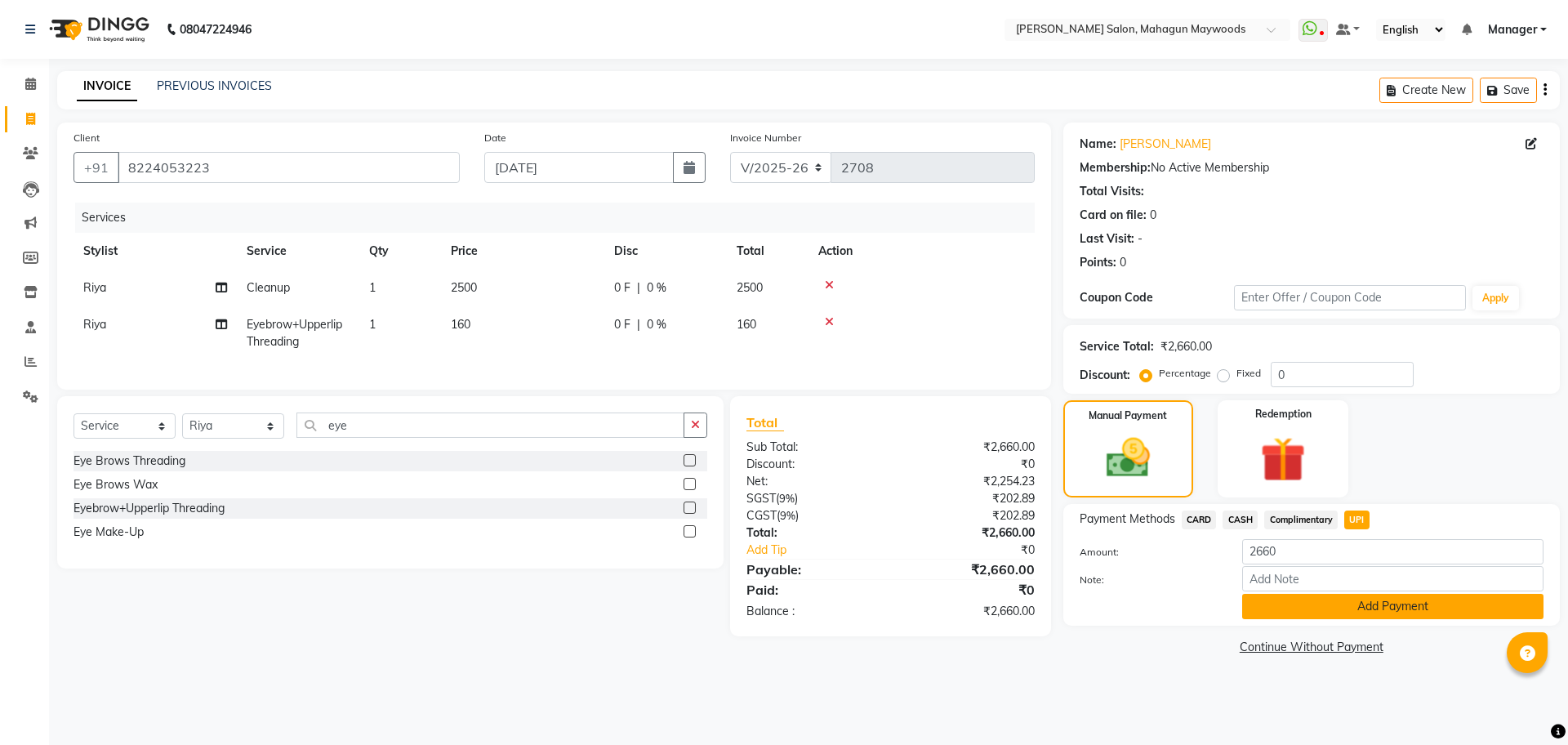
click at [1351, 614] on button "Add Payment" at bounding box center [1393, 606] width 301 height 25
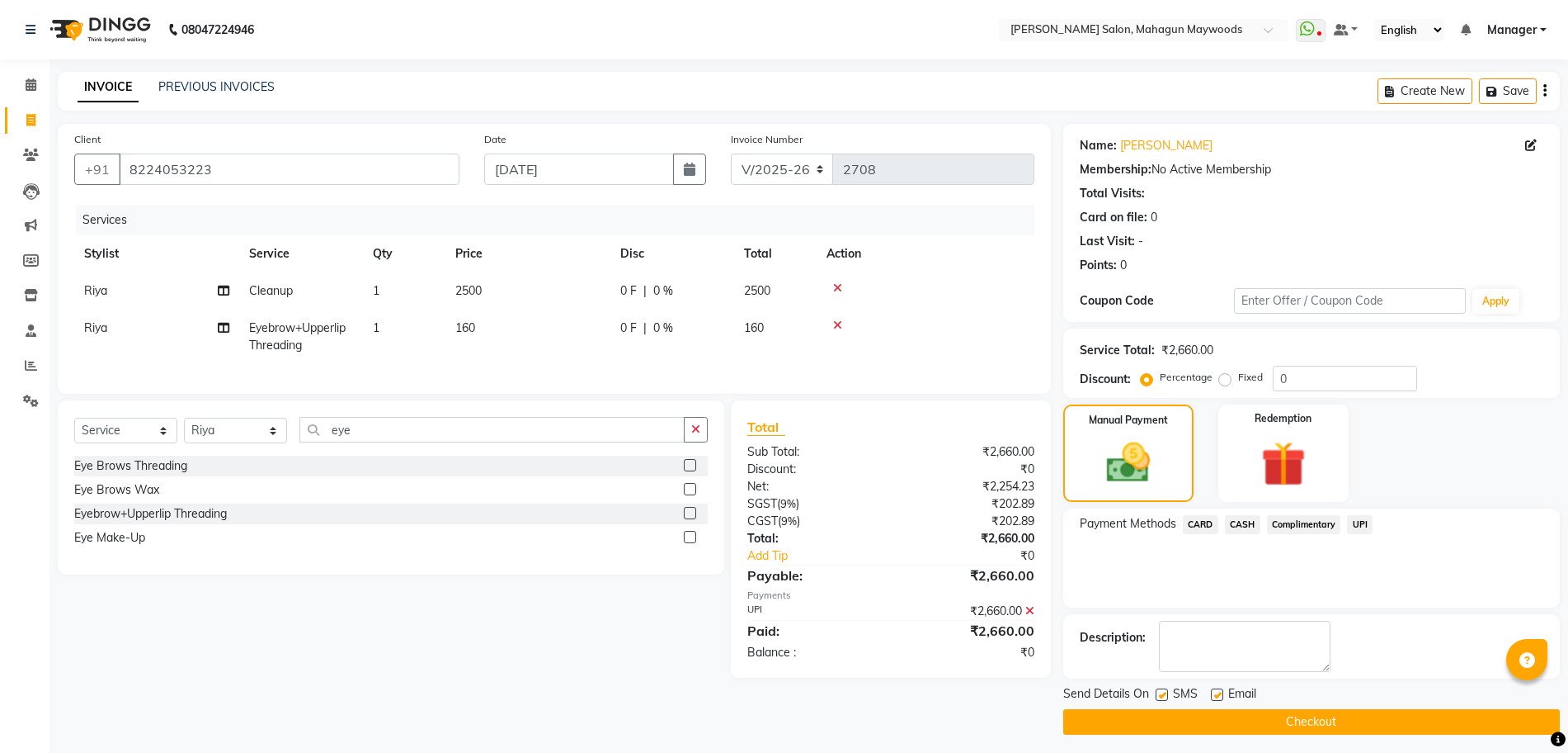
click at [1167, 692] on label at bounding box center [1162, 694] width 12 height 12
click at [1166, 692] on input "checkbox" at bounding box center [1161, 695] width 11 height 11
checkbox input "false"
click at [1218, 696] on label at bounding box center [1217, 694] width 12 height 12
click at [1218, 696] on input "checkbox" at bounding box center [1216, 695] width 11 height 11
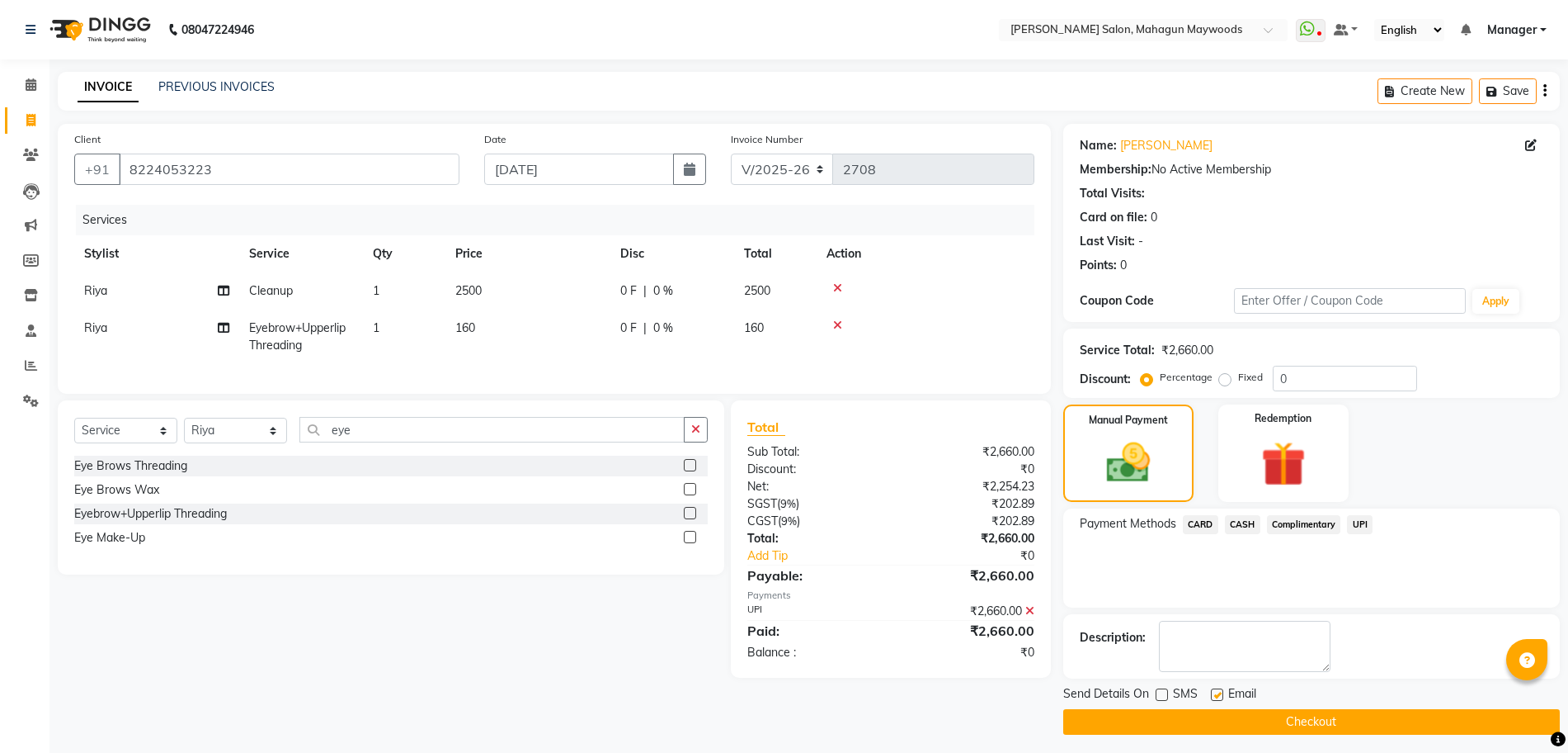
checkbox input "false"
click at [1218, 722] on button "Checkout" at bounding box center [1312, 721] width 496 height 26
